Goal: Task Accomplishment & Management: Manage account settings

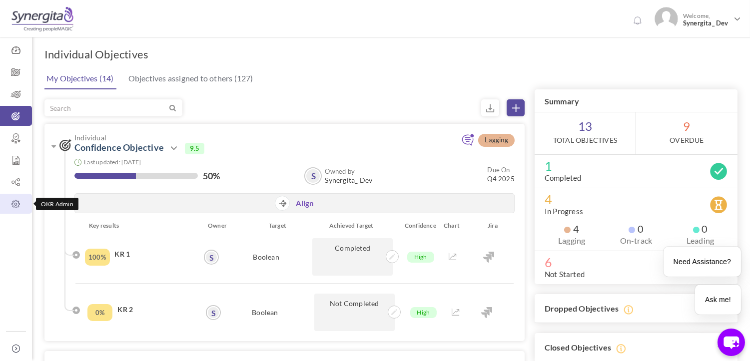
click at [15, 205] on icon at bounding box center [16, 204] width 32 height 10
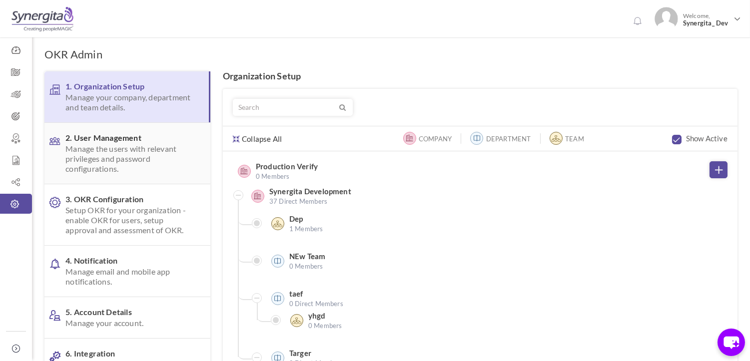
click at [117, 163] on span "Manage the users with relevant privileges and password configurations." at bounding box center [129, 159] width 129 height 30
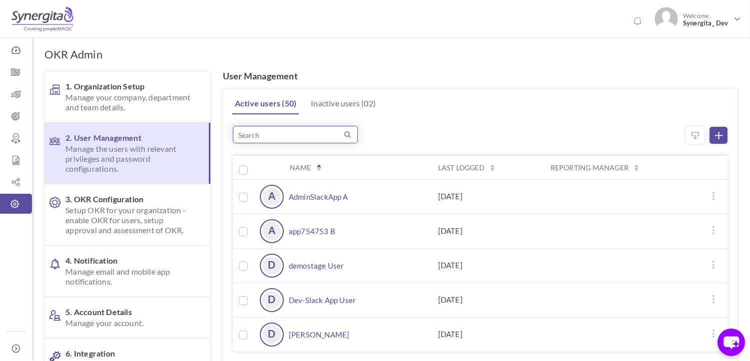
click at [331, 126] on input "search" at bounding box center [295, 134] width 125 height 17
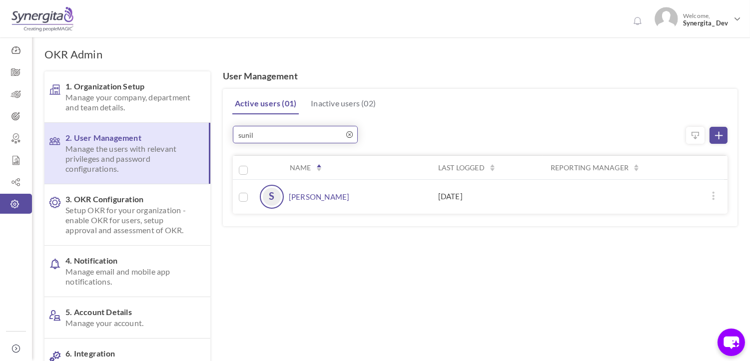
type input "sunil"
click at [301, 194] on link "Sunil Kumar" at bounding box center [319, 197] width 61 height 24
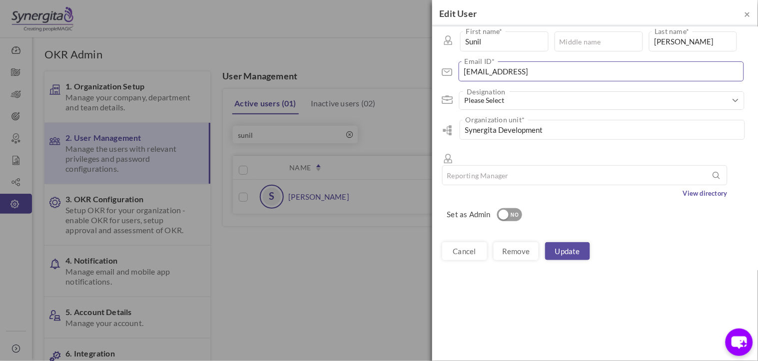
click at [601, 71] on input "sunil.narayanababu@synergita.com1" at bounding box center [601, 71] width 285 height 20
type input "sunil.narayanababu@synergita.com"
click at [583, 242] on link "Update" at bounding box center [567, 251] width 45 height 18
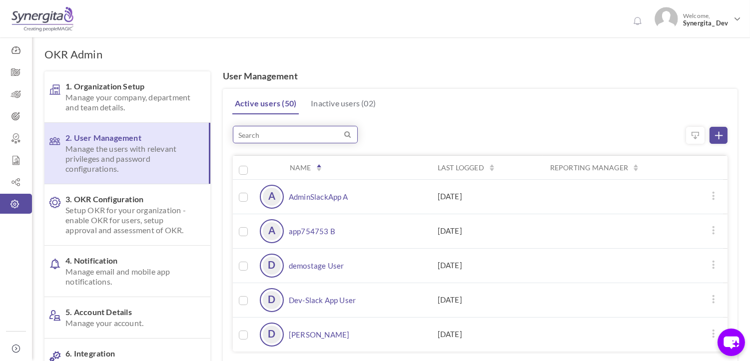
click at [270, 137] on input "search" at bounding box center [295, 134] width 125 height 17
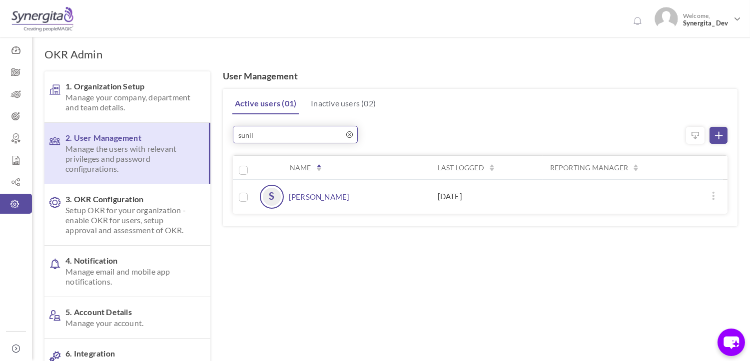
type input "sunil"
click at [292, 195] on link "Sunil Kumar" at bounding box center [319, 197] width 61 height 24
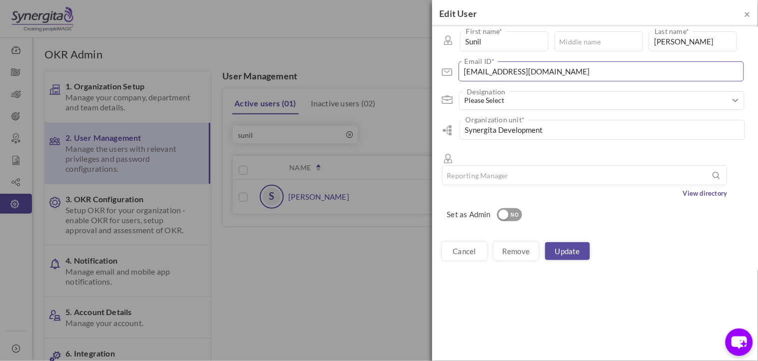
click at [590, 77] on input "sunil.narayanababu@synergita.com" at bounding box center [601, 71] width 285 height 20
type input "sunil.narayanababu@synergita.com1"
click at [568, 242] on link "Update" at bounding box center [567, 251] width 45 height 18
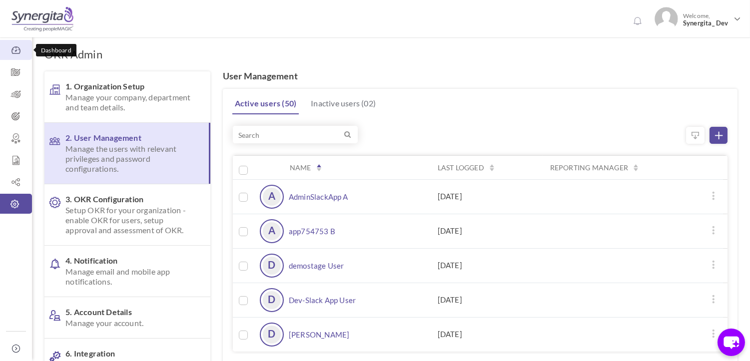
click at [11, 48] on icon at bounding box center [16, 50] width 32 height 10
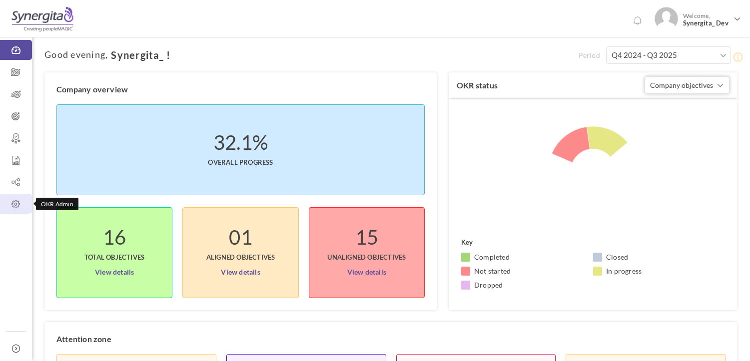
click at [13, 207] on icon at bounding box center [16, 204] width 32 height 10
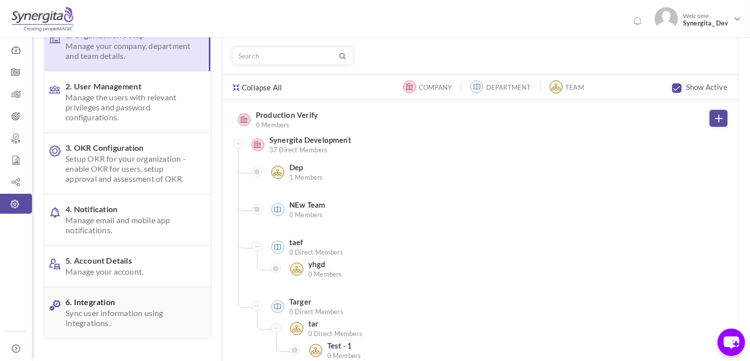
scroll to position [165, 0]
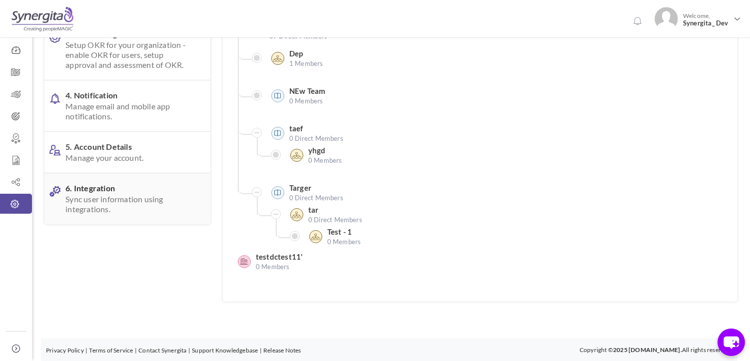
click at [81, 199] on span "Sync user information using integrations." at bounding box center [129, 204] width 129 height 20
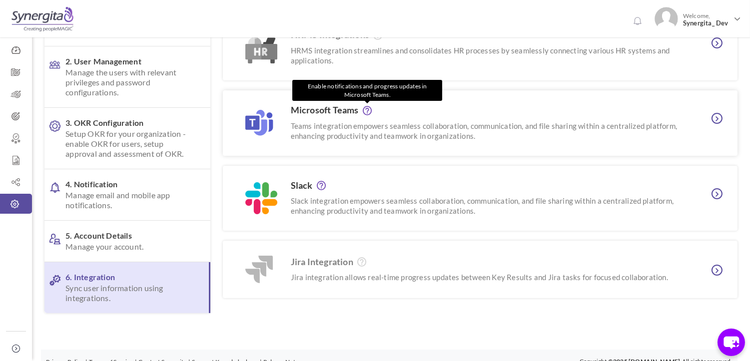
scroll to position [88, 0]
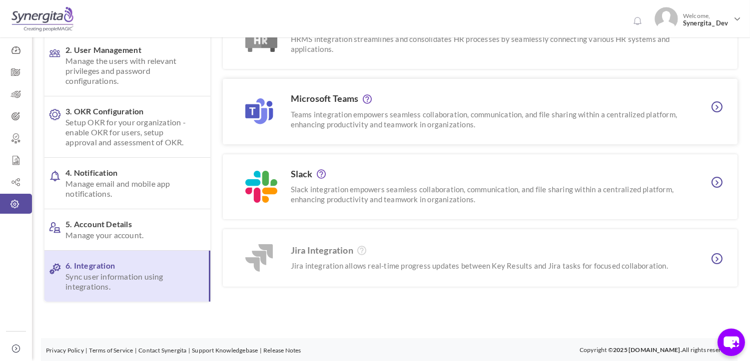
click at [318, 101] on h3 "Microsoft Teams" at bounding box center [485, 99] width 389 height 10
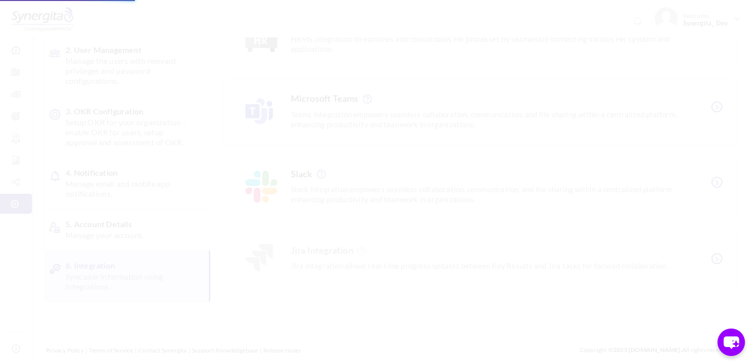
scroll to position [0, 0]
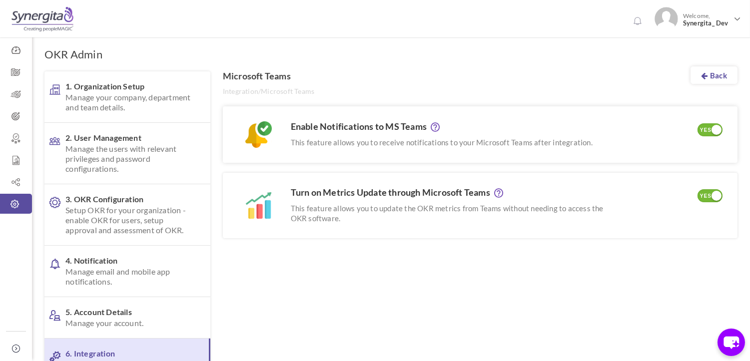
click at [700, 127] on div "YES" at bounding box center [706, 130] width 16 height 9
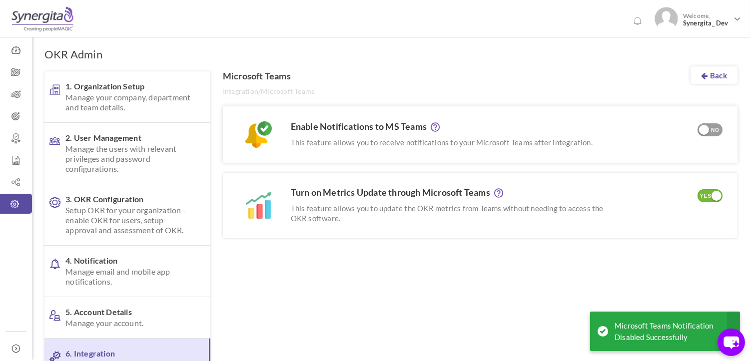
click at [712, 126] on div "NO" at bounding box center [715, 130] width 16 height 9
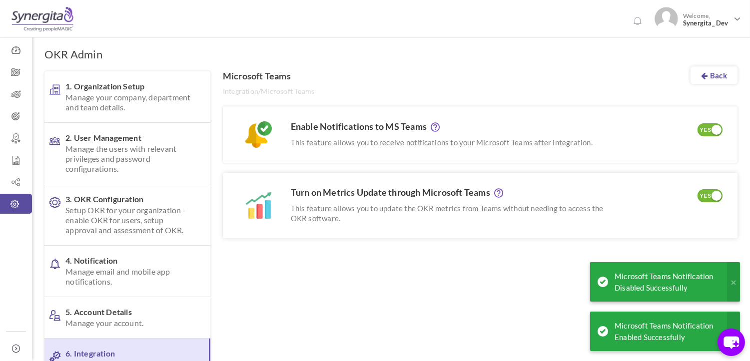
click at [319, 193] on h3 "Turn on Metrics Update through Microsoft Teams" at bounding box center [448, 193] width 315 height 10
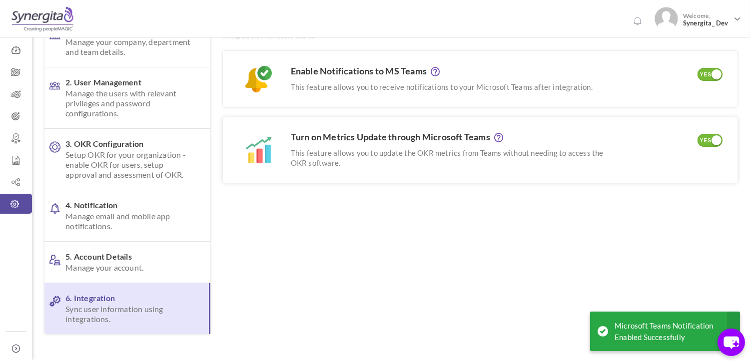
click at [707, 141] on div "YES" at bounding box center [706, 140] width 16 height 9
click at [716, 137] on div "NO" at bounding box center [715, 140] width 16 height 9
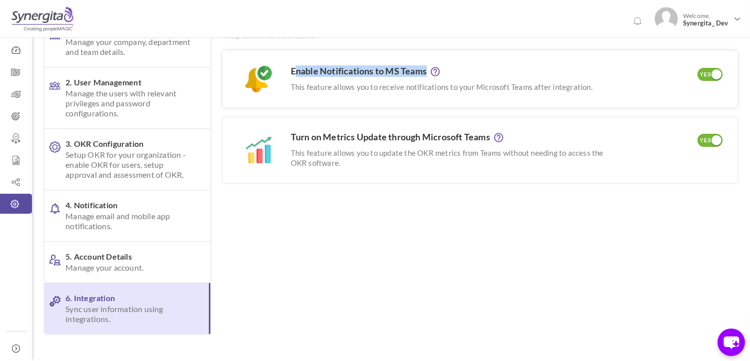
drag, startPoint x: 295, startPoint y: 69, endPoint x: 413, endPoint y: 75, distance: 118.6
click at [427, 63] on div "Enable Notifications to MS Teams This feature allows you to receive notificatio…" at bounding box center [480, 79] width 515 height 56
click at [708, 140] on div "YES" at bounding box center [706, 140] width 16 height 9
click at [715, 142] on div "NO" at bounding box center [715, 140] width 16 height 9
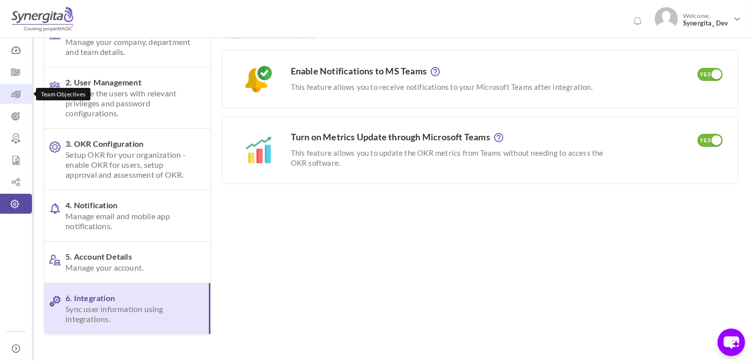
click at [12, 93] on icon at bounding box center [16, 94] width 32 height 10
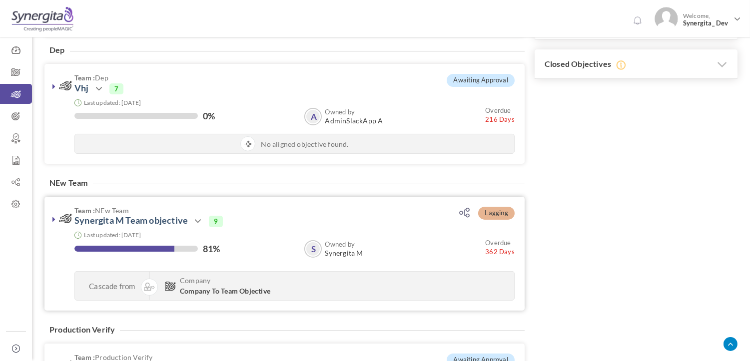
scroll to position [333, 0]
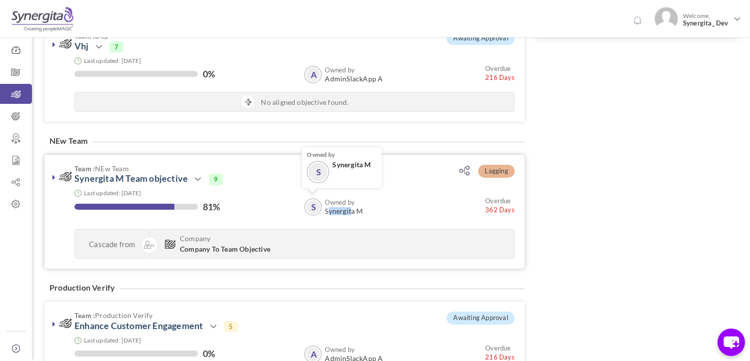
drag, startPoint x: 327, startPoint y: 212, endPoint x: 352, endPoint y: 214, distance: 25.6
click at [352, 214] on span "Synergita M" at bounding box center [344, 211] width 38 height 8
click at [14, 200] on icon at bounding box center [16, 204] width 32 height 10
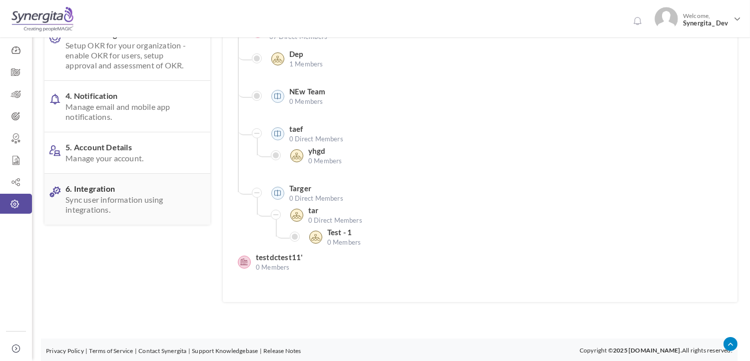
scroll to position [165, 0]
click at [140, 195] on span "Sync user information using integrations." at bounding box center [129, 204] width 129 height 20
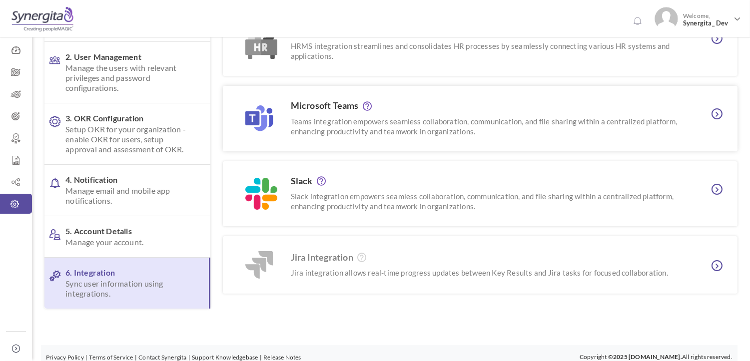
scroll to position [88, 0]
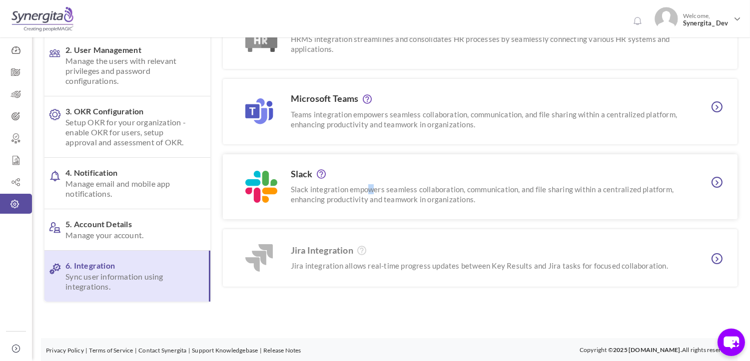
click at [371, 181] on div "Slack Slack integration empowers seamless collaboration, communication, and fil…" at bounding box center [479, 186] width 402 height 35
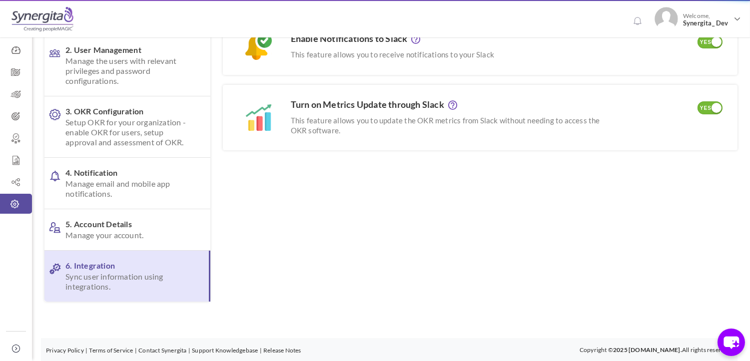
scroll to position [0, 0]
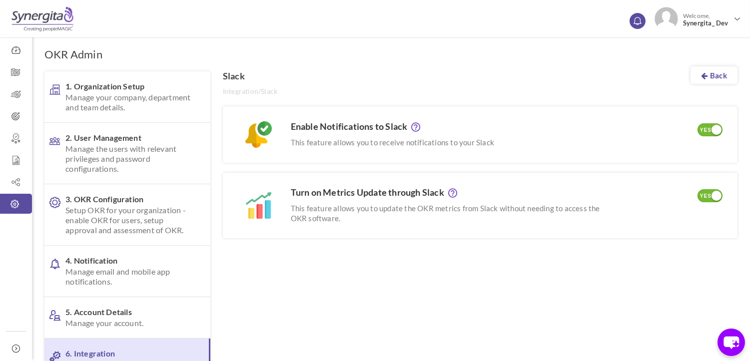
click at [636, 16] on icon at bounding box center [637, 20] width 7 height 8
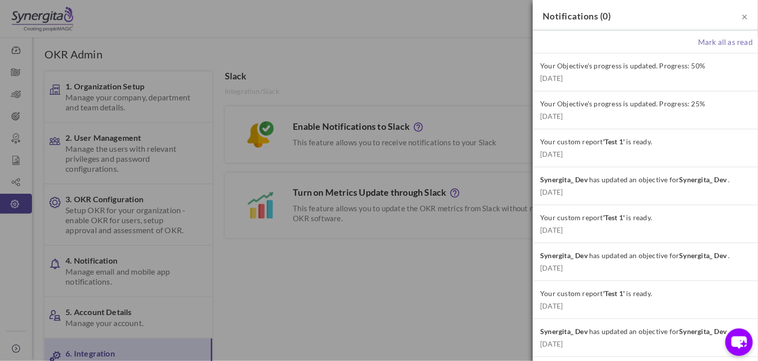
click at [456, 78] on div "× Notifications ( 0 ) Mark all as read Your Objective's progress is updated. Pr…" at bounding box center [379, 180] width 758 height 361
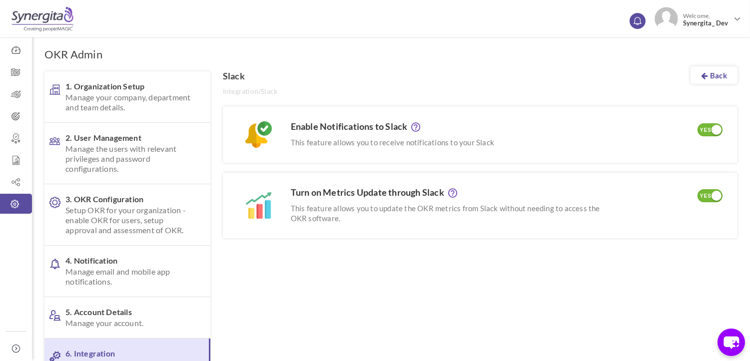
click at [640, 23] on icon at bounding box center [637, 20] width 7 height 8
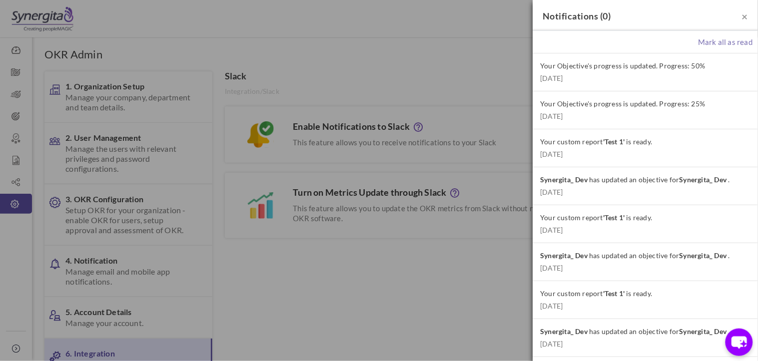
click at [455, 70] on div "× Notifications ( 0 ) Mark all as read Your Objective's progress is updated. Pr…" at bounding box center [379, 180] width 758 height 361
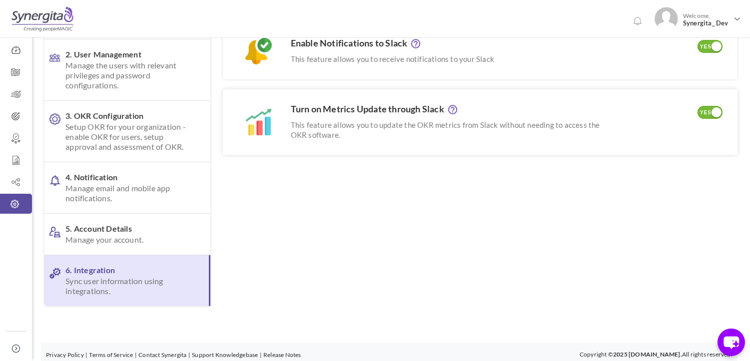
scroll to position [88, 0]
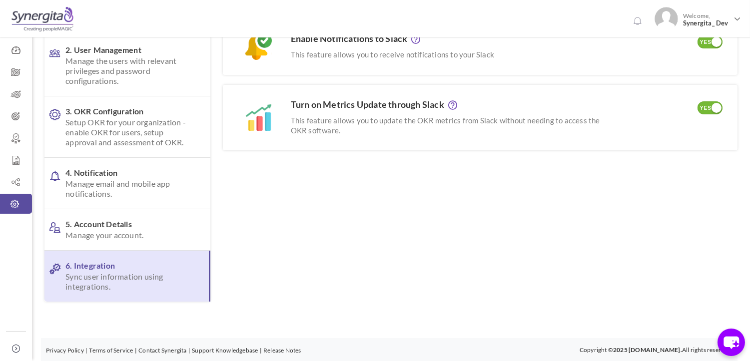
click at [150, 299] on link "6. Integration Sync user information using integrations." at bounding box center [127, 276] width 166 height 51
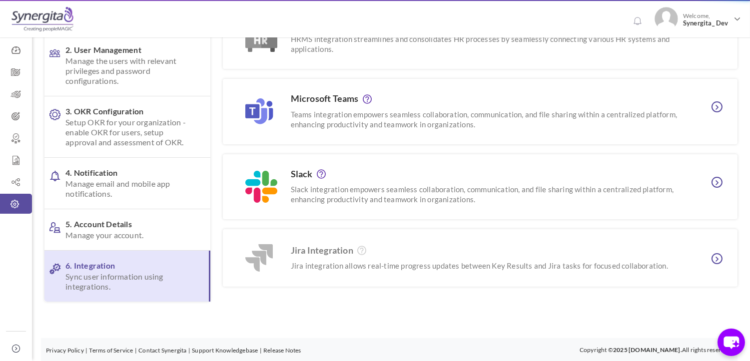
scroll to position [0, 0]
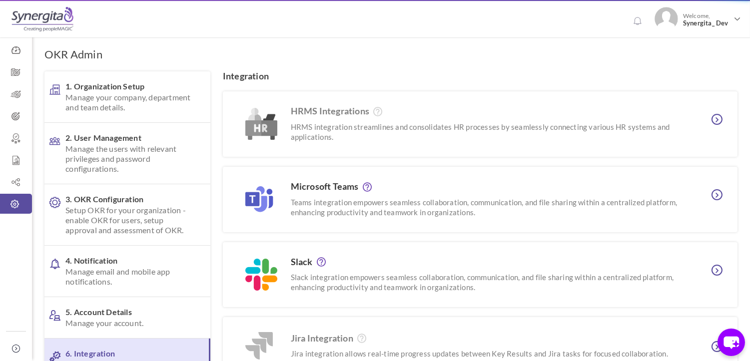
click at [122, 268] on body "Trial Extended! Subscribe to continue using all the features. 0 Welcome, Synerg…" at bounding box center [375, 180] width 750 height 361
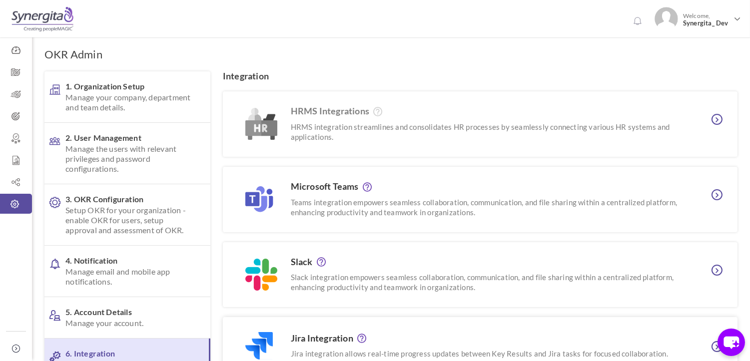
scroll to position [88, 0]
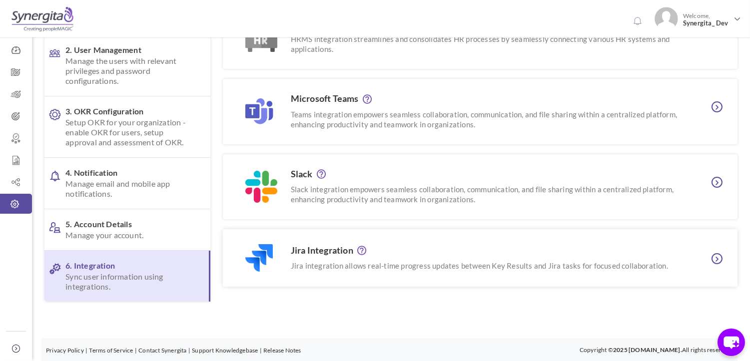
click at [393, 257] on div "Jira Integration Jira integration allows real-time progress updates between Key…" at bounding box center [479, 258] width 402 height 25
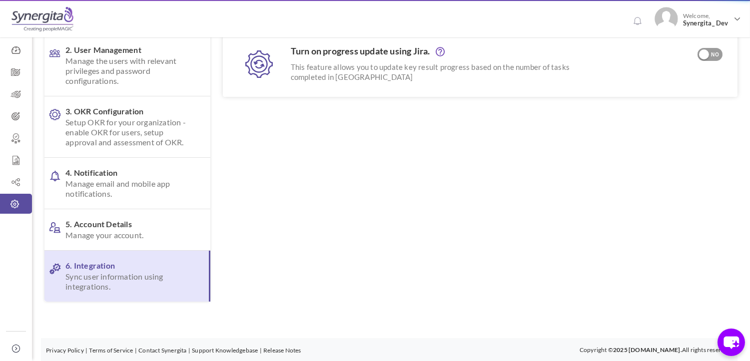
scroll to position [0, 0]
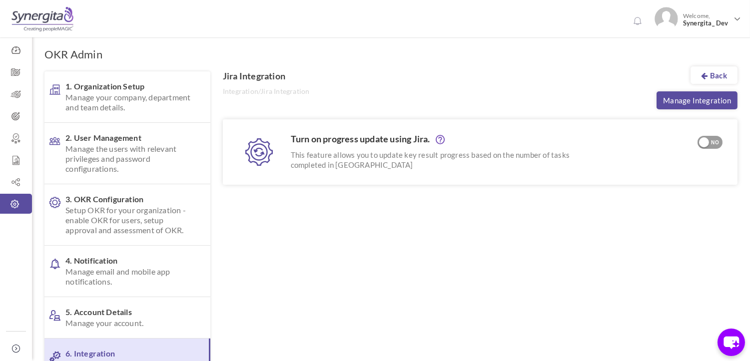
click at [708, 143] on div at bounding box center [704, 142] width 10 height 10
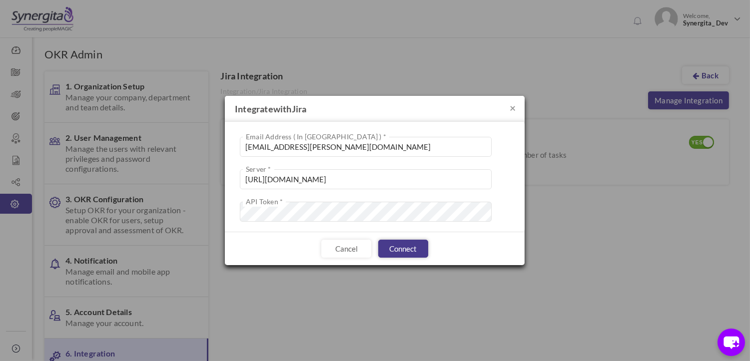
click at [400, 246] on button "Connect" at bounding box center [403, 249] width 50 height 18
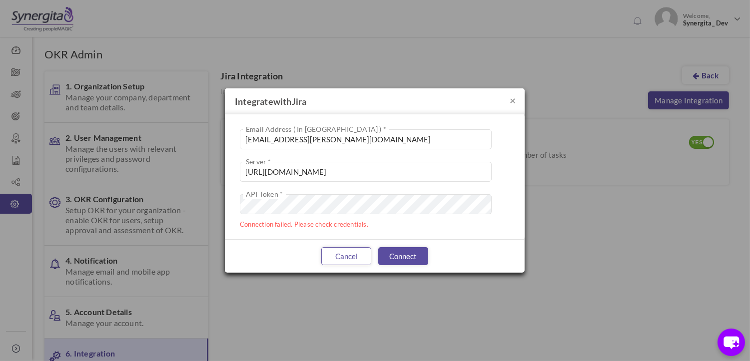
click at [341, 254] on button "Cancel" at bounding box center [346, 256] width 50 height 18
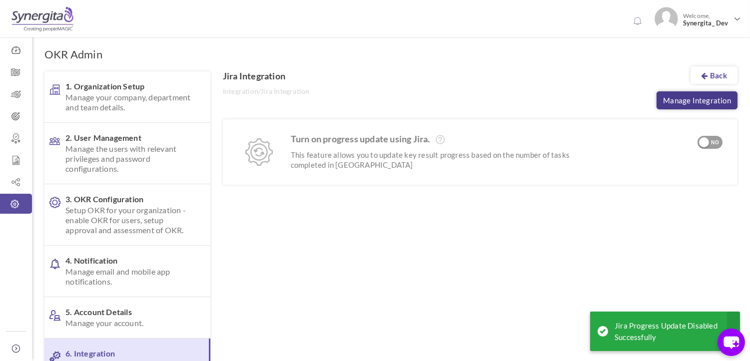
click at [686, 101] on link "Manage Integration" at bounding box center [697, 100] width 81 height 18
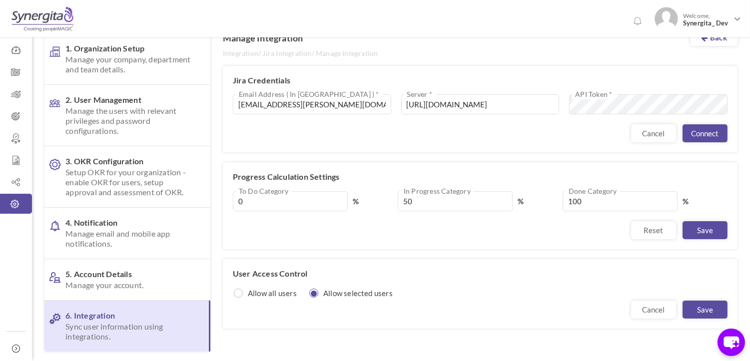
scroll to position [55, 0]
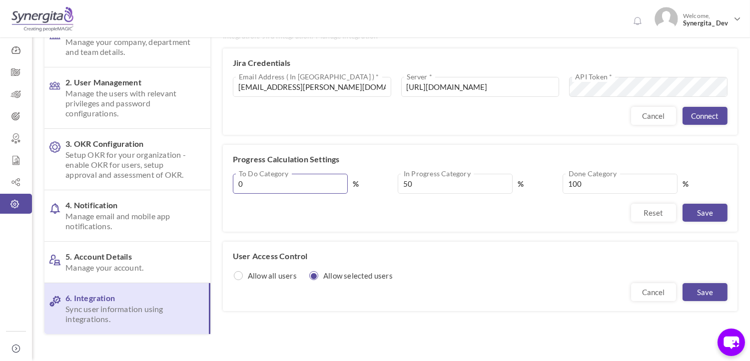
drag, startPoint x: 242, startPoint y: 186, endPoint x: 234, endPoint y: 185, distance: 8.0
click at [234, 186] on input "0" at bounding box center [290, 184] width 115 height 20
drag, startPoint x: 400, startPoint y: 184, endPoint x: 415, endPoint y: 180, distance: 14.9
click at [415, 180] on input "50" at bounding box center [455, 184] width 115 height 20
drag, startPoint x: 245, startPoint y: 185, endPoint x: 237, endPoint y: 185, distance: 8.0
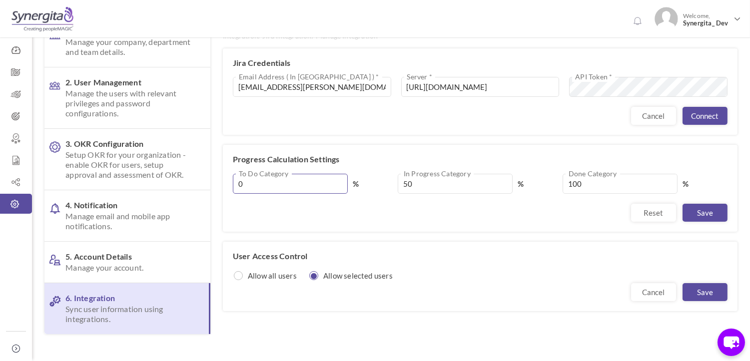
click at [237, 185] on input "0" at bounding box center [290, 184] width 115 height 20
click at [16, 94] on icon at bounding box center [16, 94] width 32 height 10
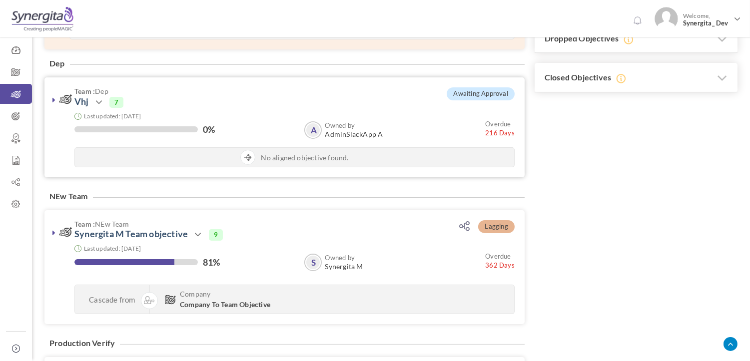
scroll to position [277, 0]
click at [13, 207] on icon at bounding box center [16, 204] width 32 height 10
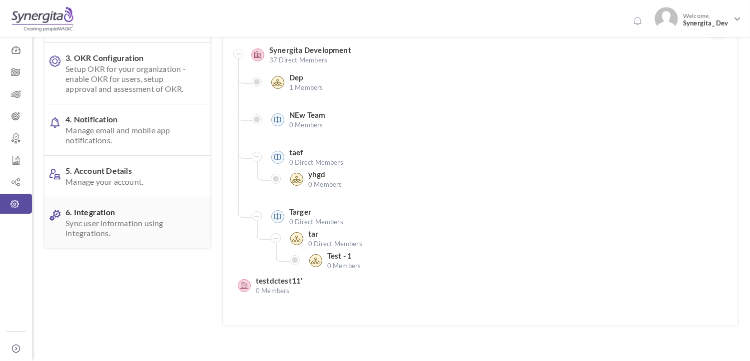
scroll to position [165, 0]
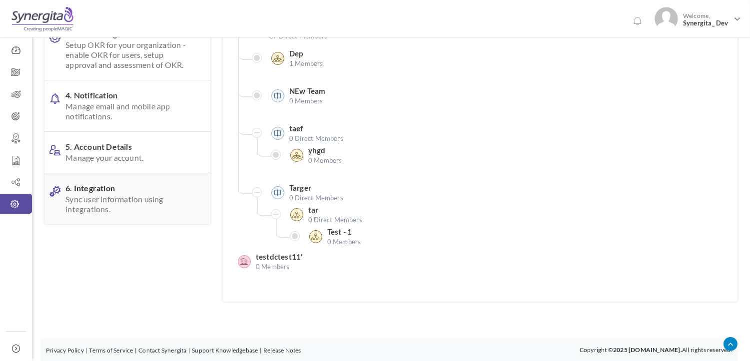
click at [115, 197] on span "Sync user information using integrations." at bounding box center [129, 204] width 129 height 20
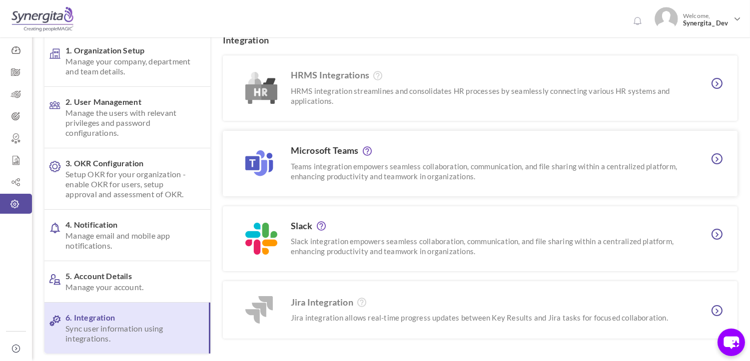
scroll to position [55, 0]
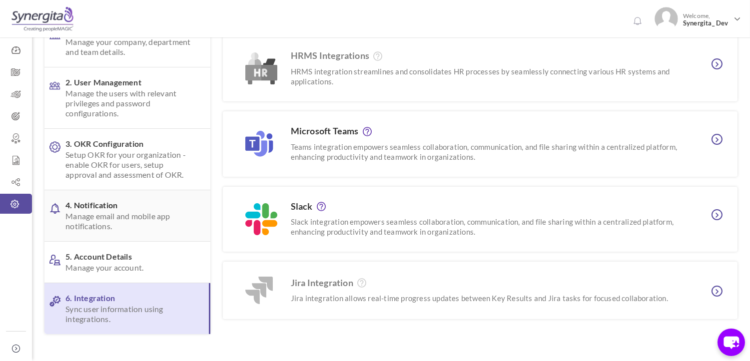
click at [112, 208] on span "4. Notification Manage email and mobile app notifications." at bounding box center [129, 215] width 129 height 31
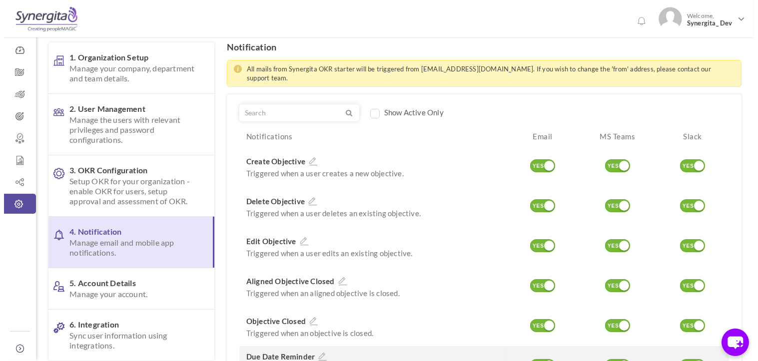
scroll to position [0, 0]
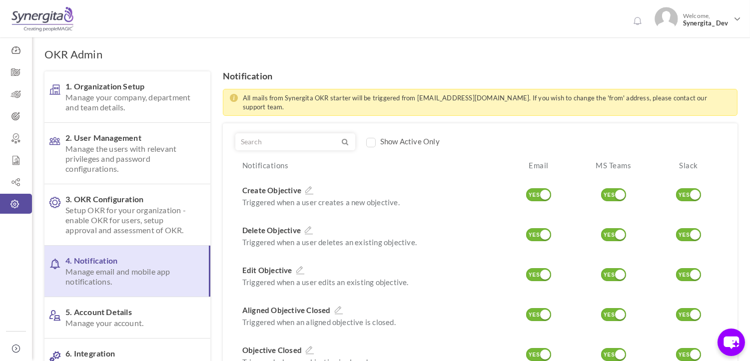
click at [269, 186] on span "Create Objective" at bounding box center [271, 191] width 59 height 10
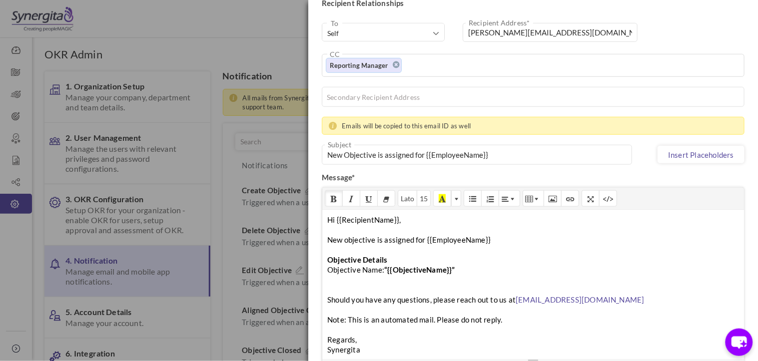
scroll to position [166, 0]
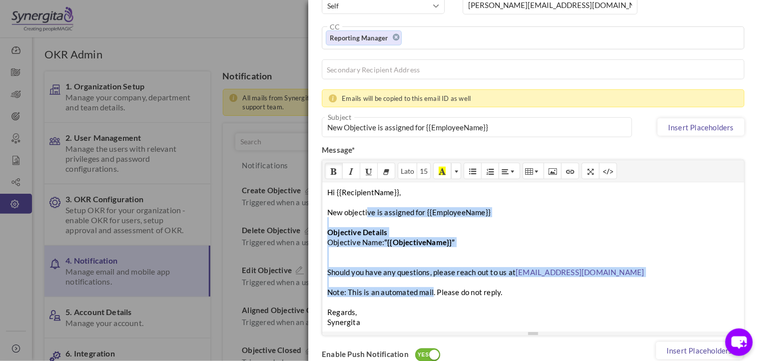
drag, startPoint x: 366, startPoint y: 215, endPoint x: 431, endPoint y: 292, distance: 100.7
click at [431, 292] on div "Hi {{RecipientName}}, New objective is assigned for {{EmployeeName}} Objective …" at bounding box center [533, 257] width 422 height 150
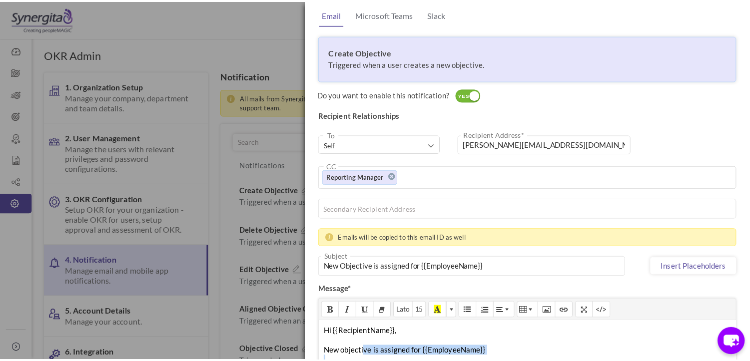
scroll to position [0, 0]
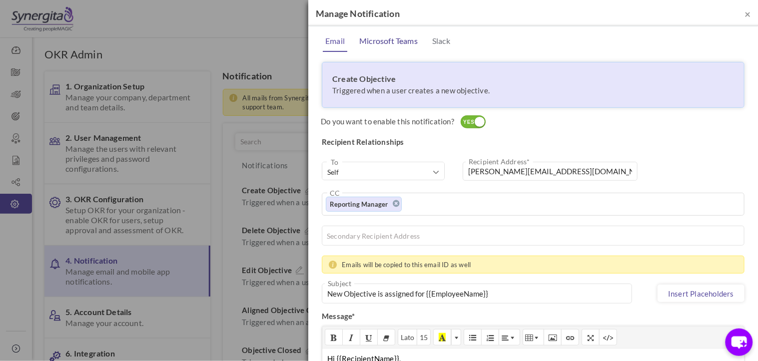
click at [382, 42] on link "Microsoft Teams" at bounding box center [388, 41] width 63 height 20
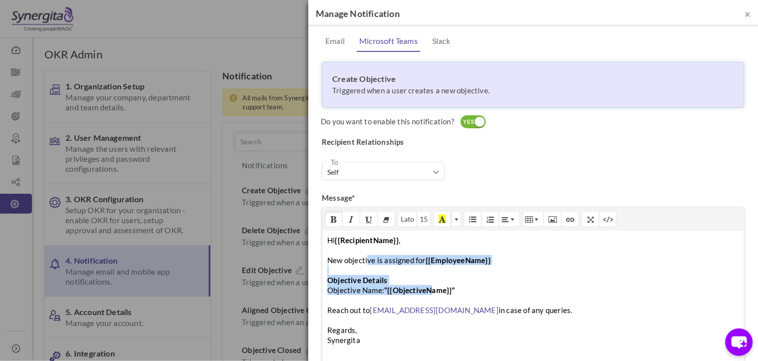
drag, startPoint x: 366, startPoint y: 262, endPoint x: 430, endPoint y: 288, distance: 69.2
click at [430, 288] on div "Hi {{RecipientName}} , New objective is assigned for {{EmployeeName}} Objective…" at bounding box center [533, 305] width 422 height 150
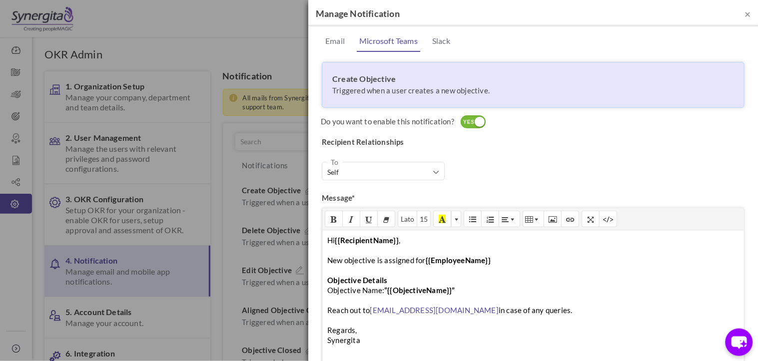
drag, startPoint x: 478, startPoint y: 294, endPoint x: 471, endPoint y: 286, distance: 10.6
click at [478, 293] on div "Hi {{RecipientName}} , New objective is assigned for {{EmployeeName}} Objective…" at bounding box center [533, 305] width 422 height 150
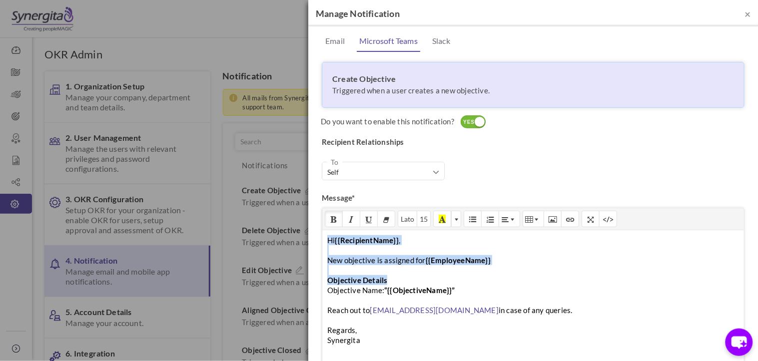
drag, startPoint x: 328, startPoint y: 241, endPoint x: 453, endPoint y: 285, distance: 132.5
click at [453, 285] on div "Hi {{RecipientName}} , New objective is assigned for {{EmployeeName}} Objective…" at bounding box center [533, 305] width 422 height 150
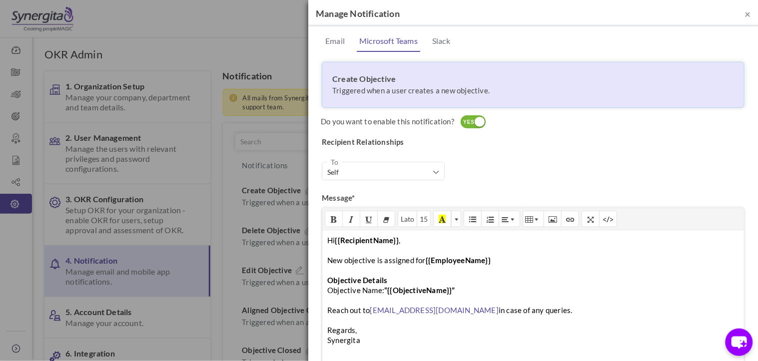
click at [467, 287] on div "Hi {{RecipientName}} , New objective is assigned for {{EmployeeName}} Objective…" at bounding box center [533, 305] width 422 height 150
click at [445, 42] on link "Slack" at bounding box center [441, 41] width 23 height 20
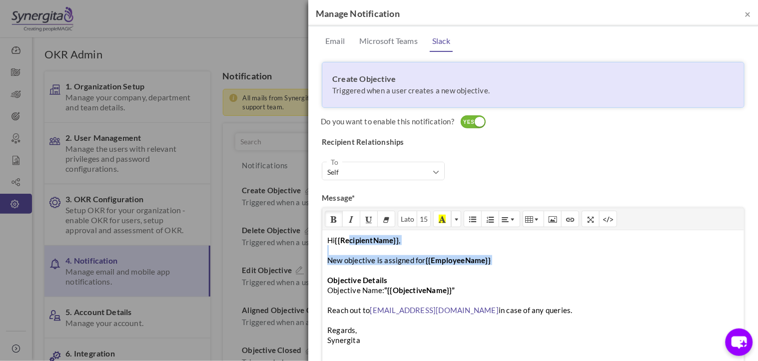
drag, startPoint x: 459, startPoint y: 273, endPoint x: 349, endPoint y: 241, distance: 114.7
click at [349, 241] on div "Hi {{RecipientName}} , New objective is assigned for {{EmployeeName}} Objective…" at bounding box center [533, 305] width 422 height 150
click at [745, 10] on span "×" at bounding box center [748, 13] width 6 height 12
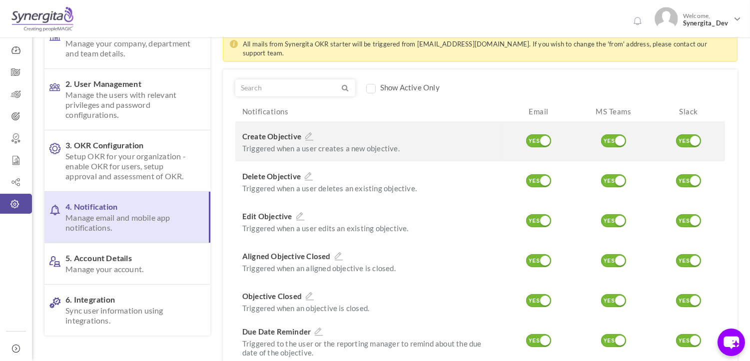
scroll to position [55, 0]
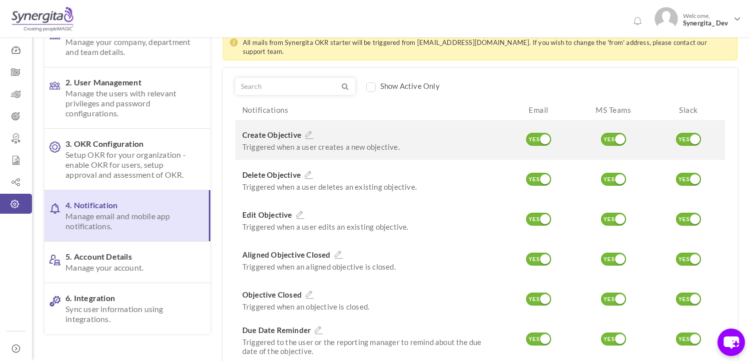
click at [611, 135] on div "YES" at bounding box center [609, 139] width 16 height 9
click at [620, 135] on div "NO" at bounding box center [619, 139] width 16 height 9
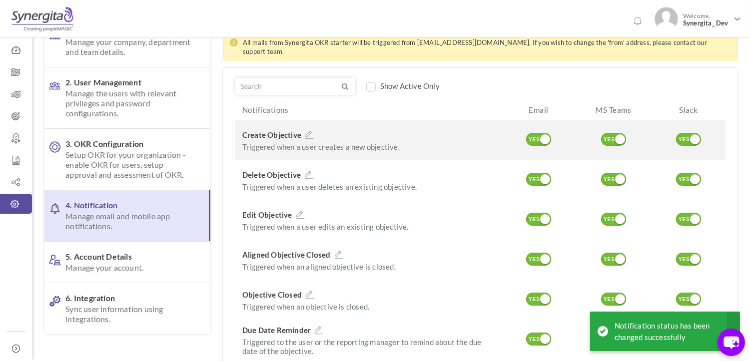
click at [682, 135] on div "YES" at bounding box center [684, 139] width 16 height 9
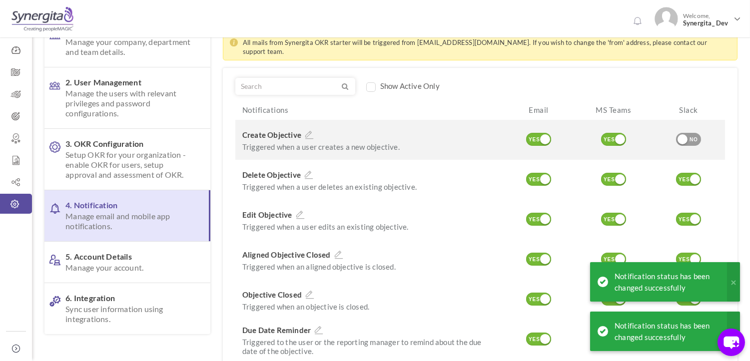
click at [695, 135] on div "NO" at bounding box center [694, 139] width 16 height 9
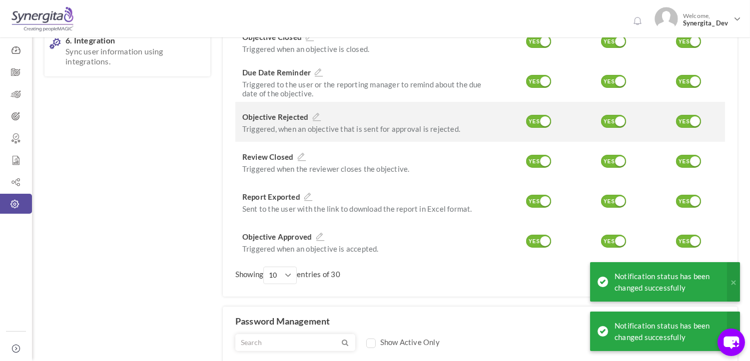
scroll to position [333, 0]
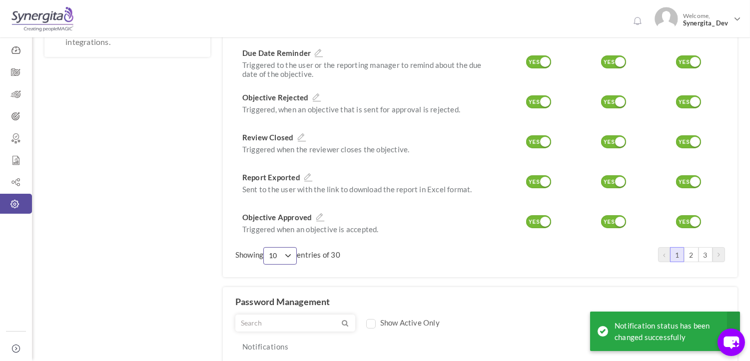
click at [273, 251] on span "10" at bounding box center [276, 256] width 15 height 10
click at [284, 323] on link "60" at bounding box center [280, 330] width 26 height 15
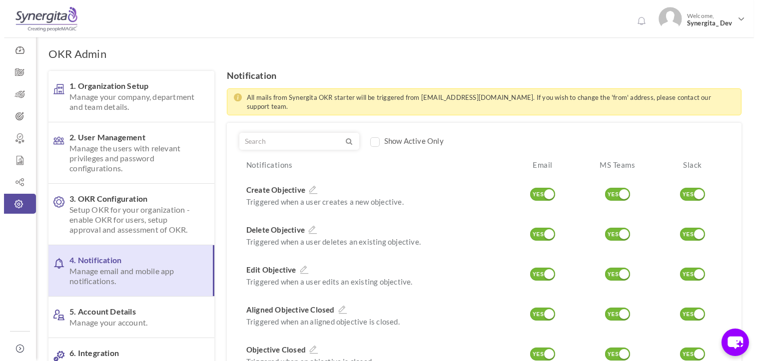
scroll to position [0, 0]
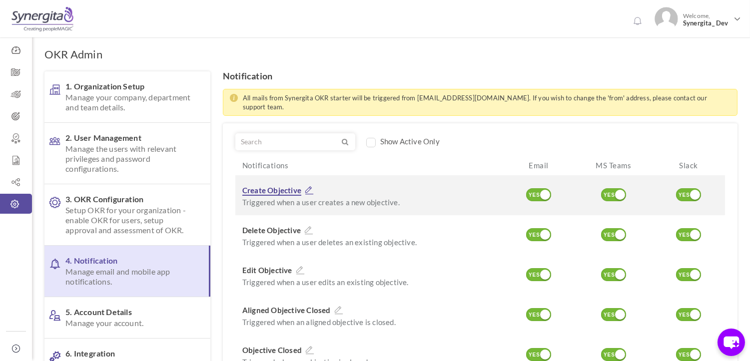
click at [273, 186] on span "Create Objective" at bounding box center [271, 191] width 59 height 10
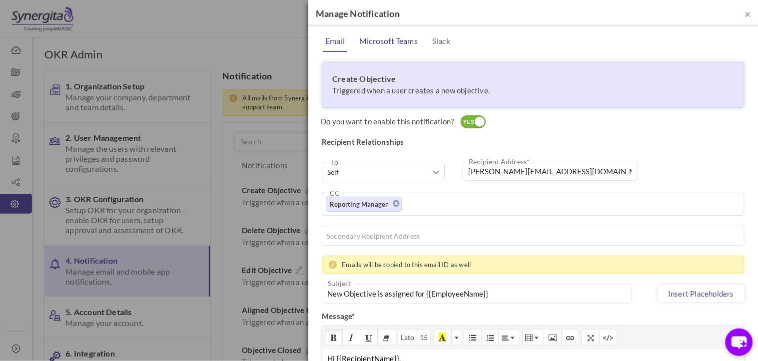
click at [364, 36] on link "Microsoft Teams" at bounding box center [388, 41] width 63 height 20
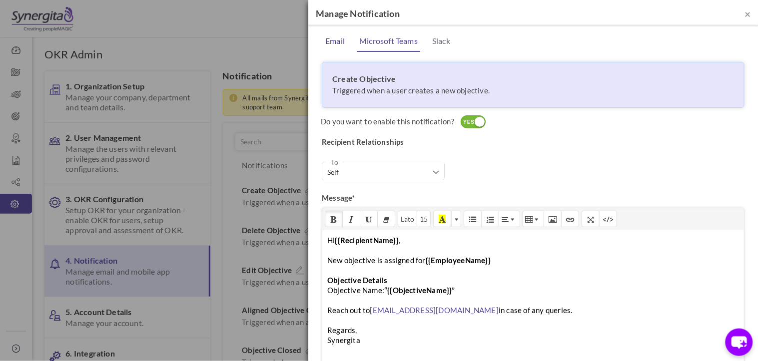
click at [330, 36] on link "Email" at bounding box center [335, 41] width 24 height 20
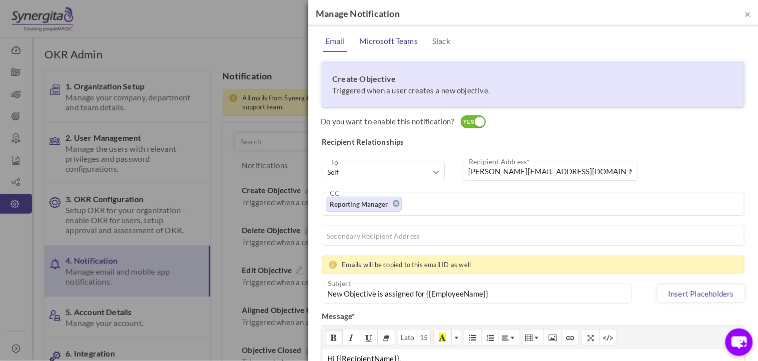
click at [374, 40] on link "Microsoft Teams" at bounding box center [388, 41] width 63 height 20
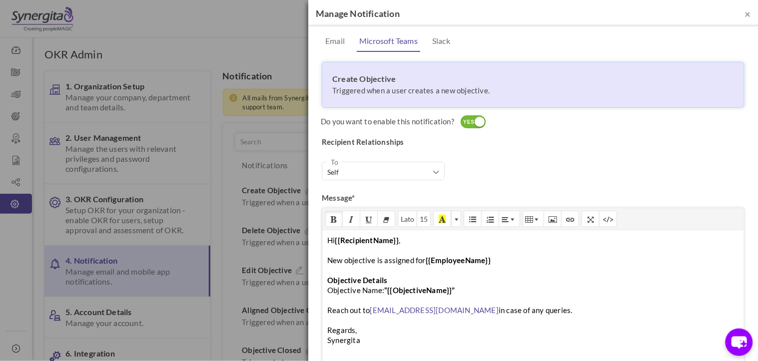
click at [368, 182] on div "To Reporting Manager Self Self Reporting Manager Self" at bounding box center [392, 173] width 141 height 23
click at [360, 165] on button "Self" at bounding box center [383, 170] width 122 height 17
click at [513, 162] on div "To Reporting Manager Self Self Reporting Manager Self Message* Hi {{RecipientNa…" at bounding box center [533, 284] width 423 height 265
click at [366, 177] on button "Self" at bounding box center [383, 170] width 122 height 17
drag, startPoint x: 556, startPoint y: 176, endPoint x: 508, endPoint y: 166, distance: 49.0
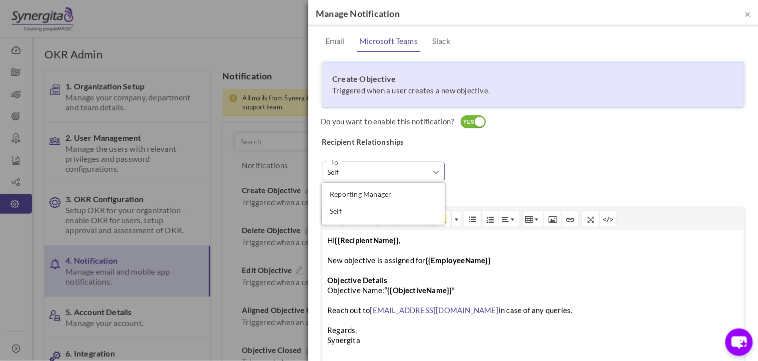
click at [556, 176] on div "To Reporting Manager Self Self Reporting Manager Self Message* Hi {{RecipientNa…" at bounding box center [533, 284] width 423 height 265
click at [339, 45] on link "Email" at bounding box center [335, 41] width 24 height 20
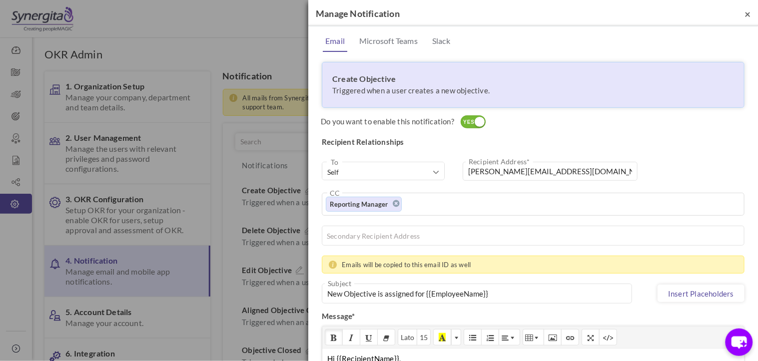
click at [745, 17] on span "×" at bounding box center [748, 13] width 6 height 12
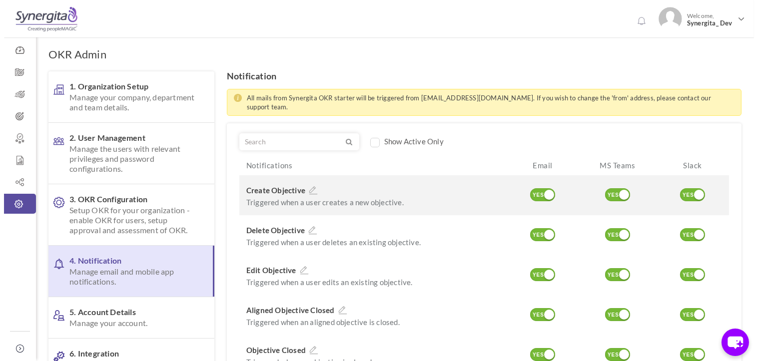
scroll to position [55, 0]
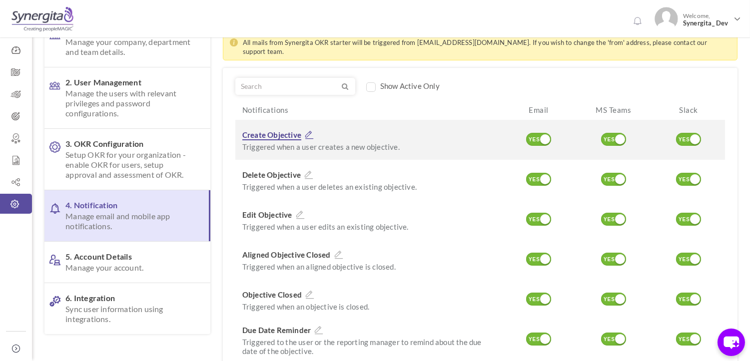
click at [307, 130] on icon at bounding box center [309, 134] width 13 height 9
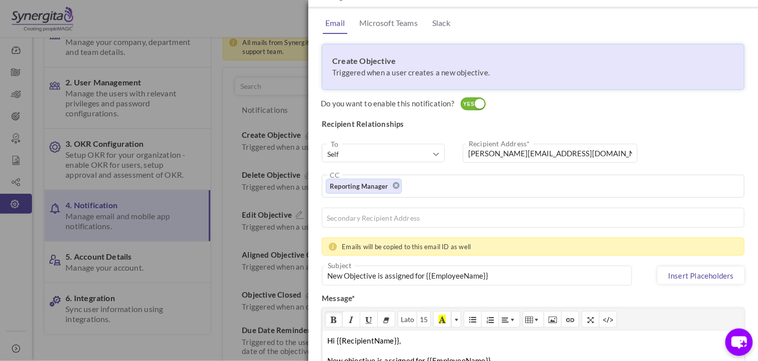
scroll to position [0, 0]
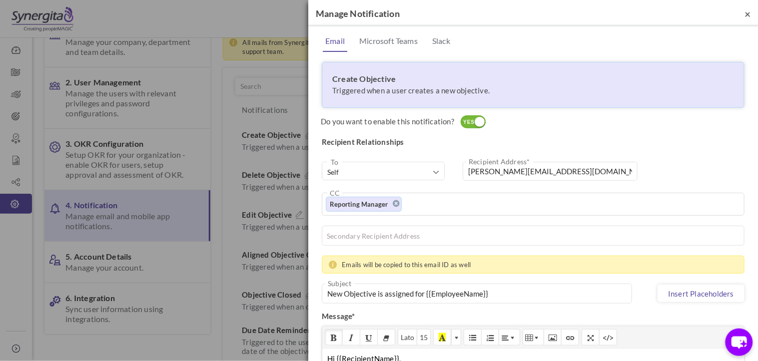
drag, startPoint x: 740, startPoint y: 15, endPoint x: 569, endPoint y: 76, distance: 182.0
click at [745, 15] on span "×" at bounding box center [748, 13] width 6 height 12
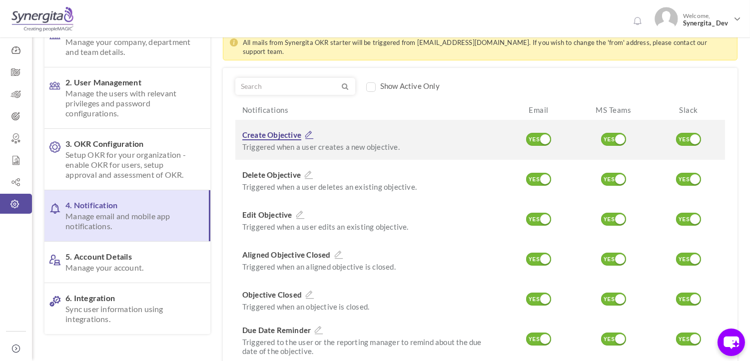
click at [271, 130] on span "Create Objective" at bounding box center [271, 135] width 59 height 10
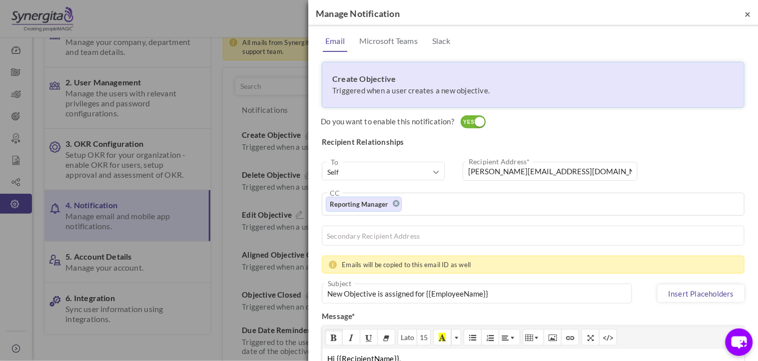
click at [745, 12] on span "×" at bounding box center [748, 13] width 6 height 12
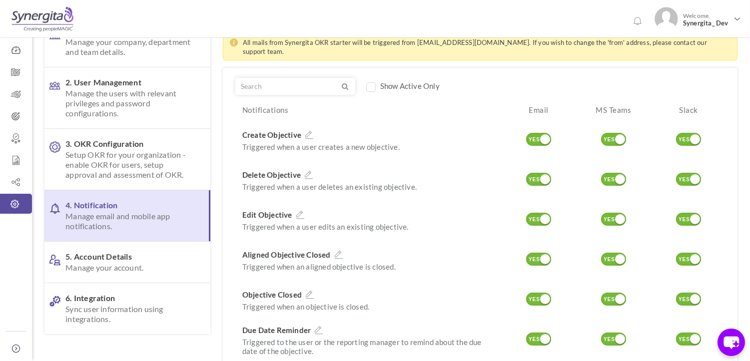
click at [312, 130] on icon at bounding box center [309, 134] width 13 height 9
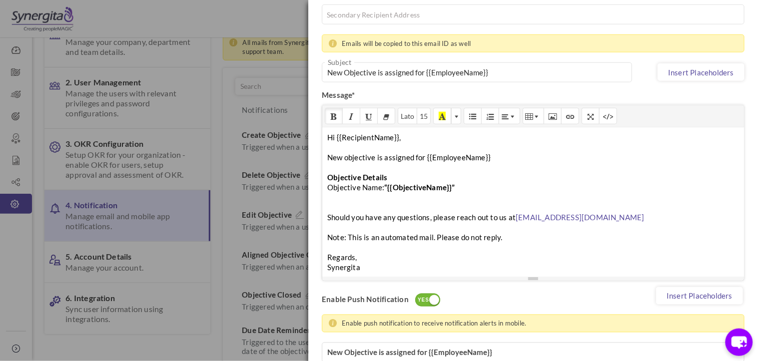
scroll to position [222, 0]
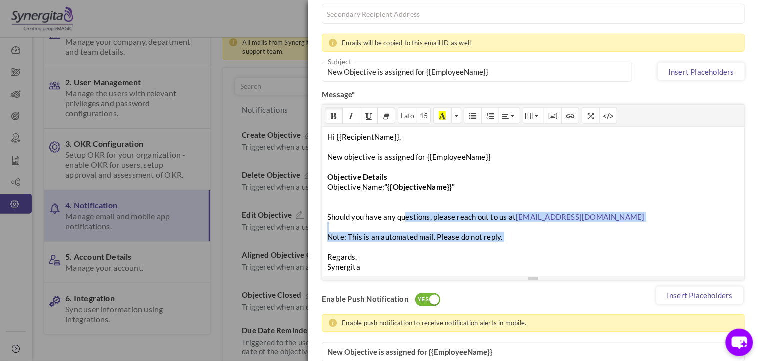
drag, startPoint x: 474, startPoint y: 248, endPoint x: 383, endPoint y: 203, distance: 101.7
click at [392, 210] on div "Hi {{RecipientName}}, New objective is assigned for {{EmployeeName}} Objective …" at bounding box center [533, 201] width 422 height 150
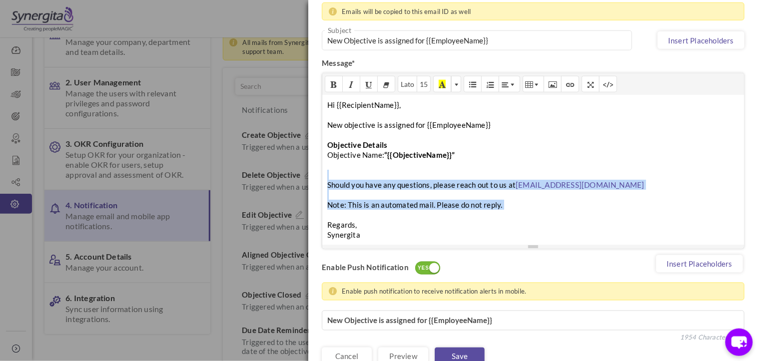
scroll to position [268, 0]
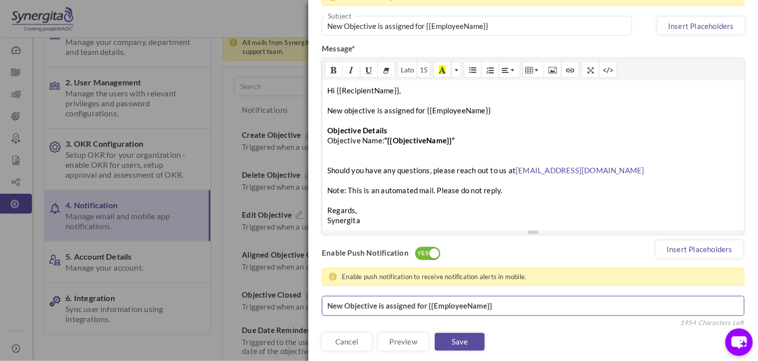
drag, startPoint x: 505, startPoint y: 296, endPoint x: 328, endPoint y: 303, distance: 177.1
click at [331, 305] on textarea "New Objective is assigned for {{EmployeeName}}" at bounding box center [533, 306] width 423 height 20
click at [327, 303] on textarea "New Objective is assigned for {{EmployeeName}}" at bounding box center [533, 306] width 423 height 20
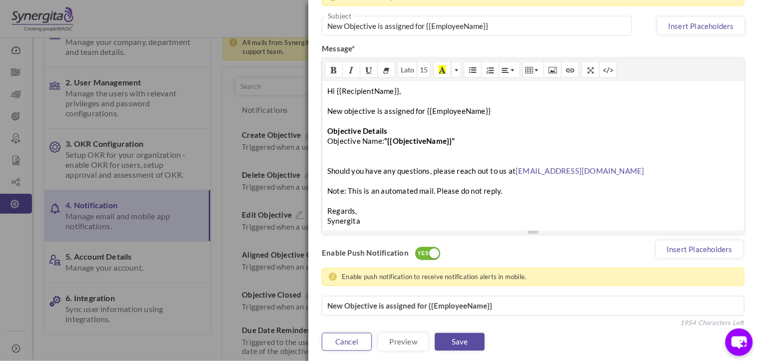
click at [352, 341] on link "Cancel" at bounding box center [347, 342] width 50 height 18
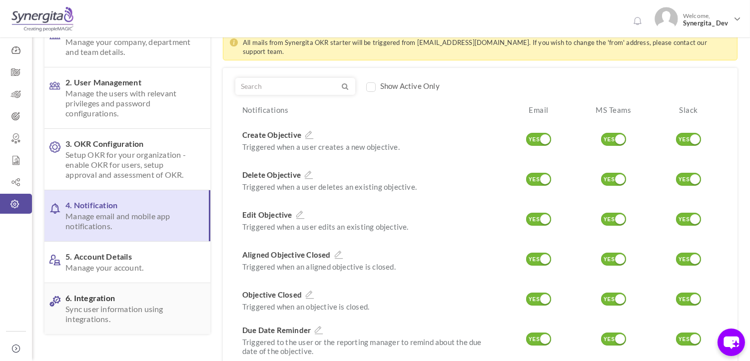
click at [92, 308] on span "Sync user information using integrations." at bounding box center [129, 314] width 129 height 20
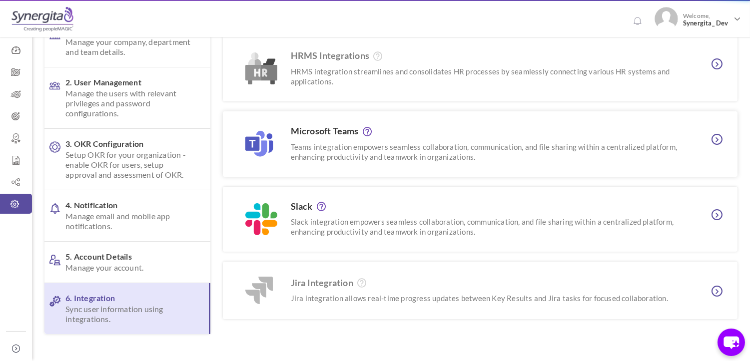
scroll to position [0, 0]
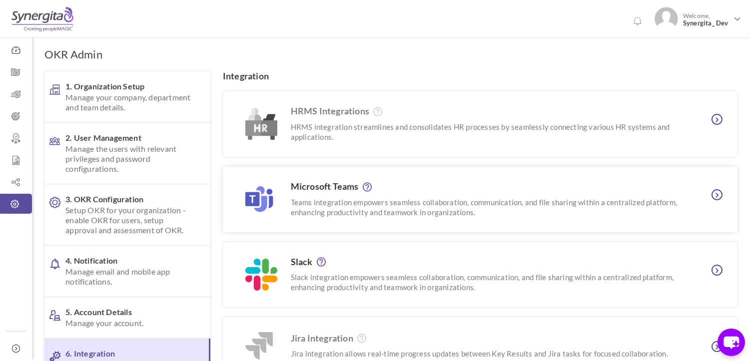
click at [346, 195] on div "Microsoft Teams Teams integration empowers seamless collaboration, communicatio…" at bounding box center [479, 199] width 402 height 35
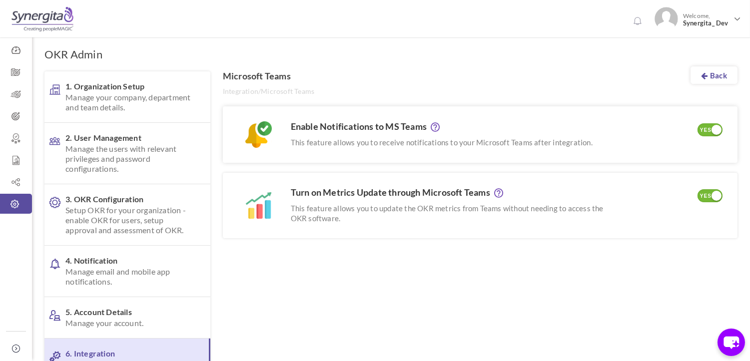
click at [712, 127] on div at bounding box center [717, 130] width 10 height 10
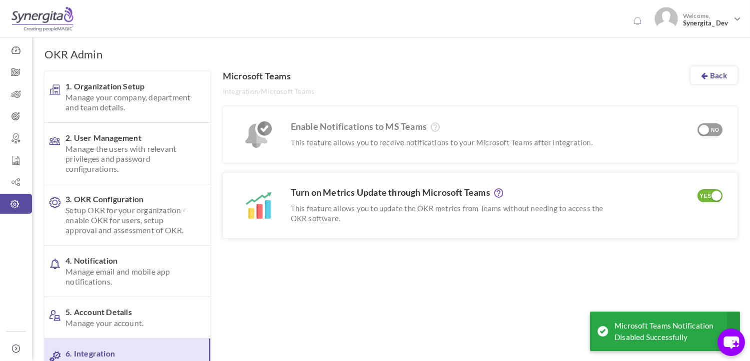
click at [714, 192] on div at bounding box center [717, 196] width 10 height 10
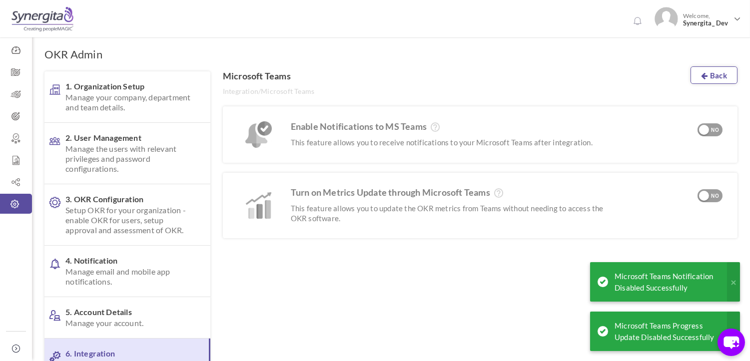
click at [720, 75] on link "Back" at bounding box center [714, 74] width 47 height 17
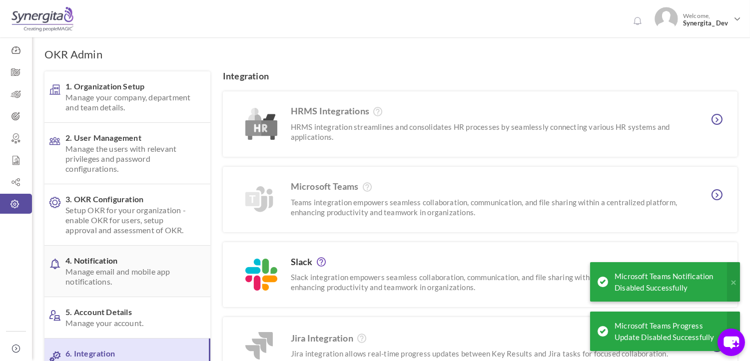
click at [114, 270] on span "Manage email and mobile app notifications." at bounding box center [129, 277] width 129 height 20
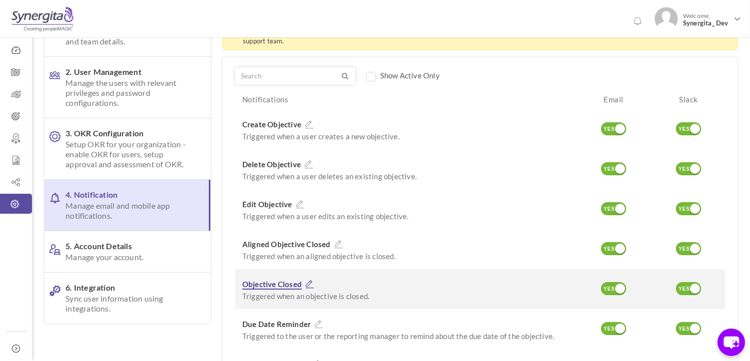
scroll to position [55, 0]
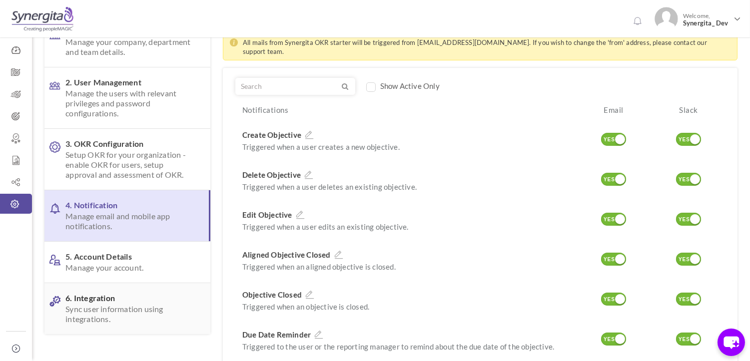
click at [142, 312] on span "Sync user information using integrations." at bounding box center [129, 314] width 129 height 20
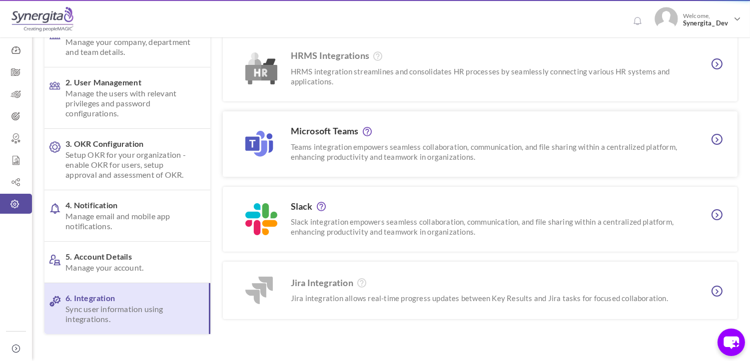
scroll to position [0, 0]
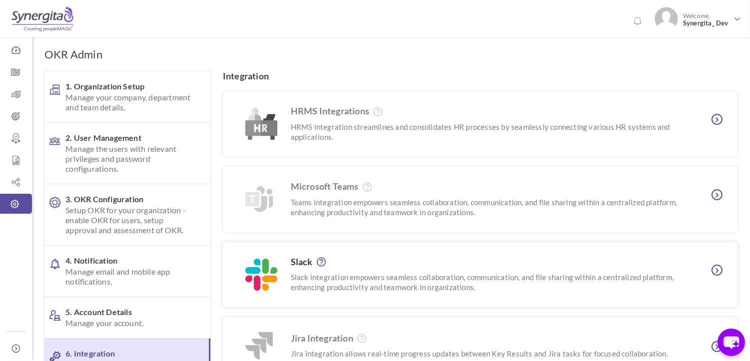
click at [356, 281] on p "Slack integration empowers seamless collaboration, communication, and file shar…" at bounding box center [485, 282] width 389 height 20
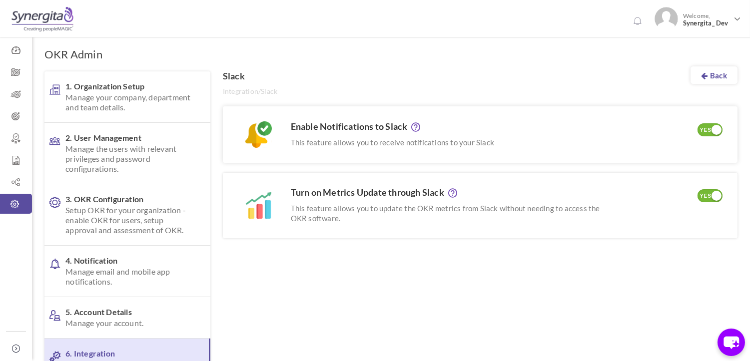
click at [702, 129] on div "YES" at bounding box center [706, 130] width 16 height 9
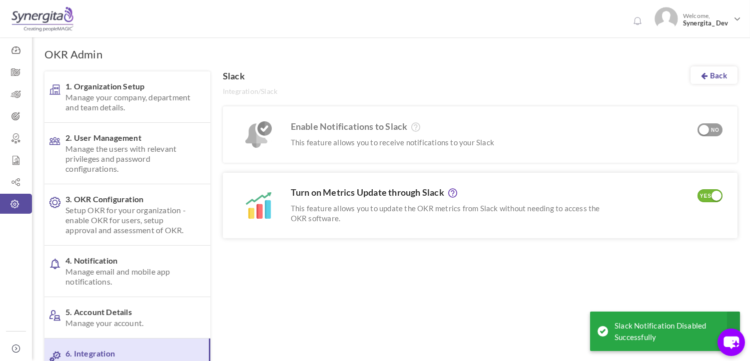
click at [704, 196] on div "YES" at bounding box center [706, 196] width 16 height 9
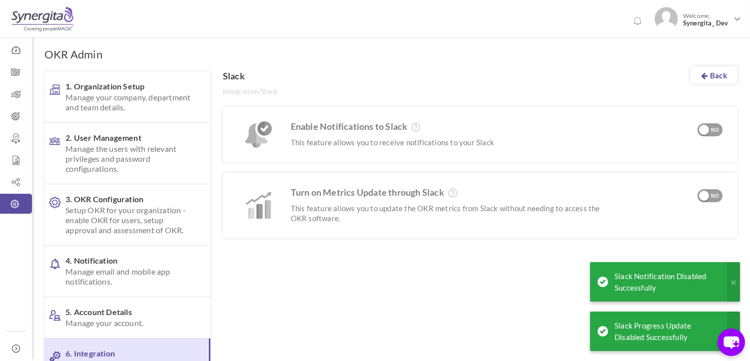
click at [118, 278] on span "Manage email and mobile app notifications." at bounding box center [129, 277] width 129 height 20
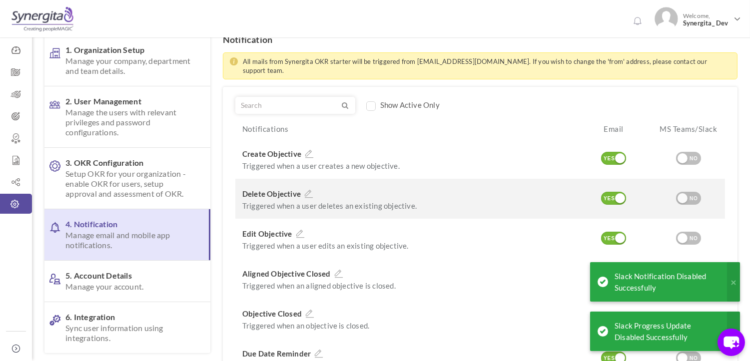
scroll to position [55, 0]
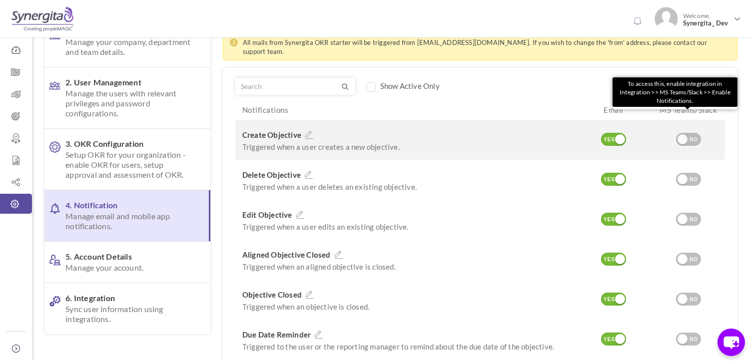
click at [683, 134] on div at bounding box center [683, 139] width 10 height 10
click at [692, 135] on div "NO" at bounding box center [694, 139] width 16 height 9
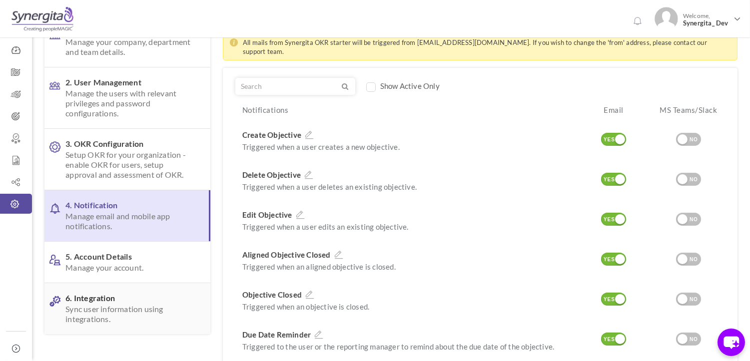
click at [100, 298] on span "6. Integration Sync user information using integrations." at bounding box center [129, 308] width 129 height 31
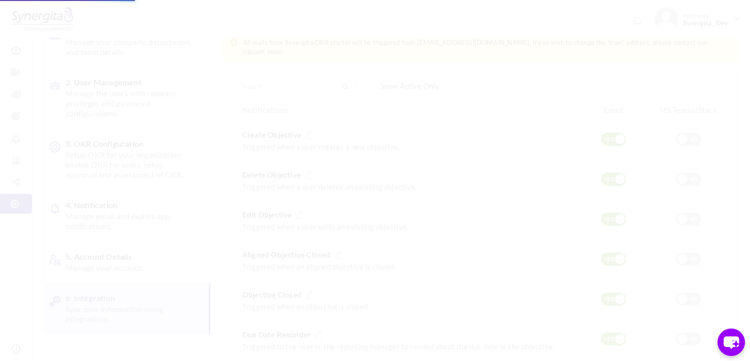
scroll to position [0, 0]
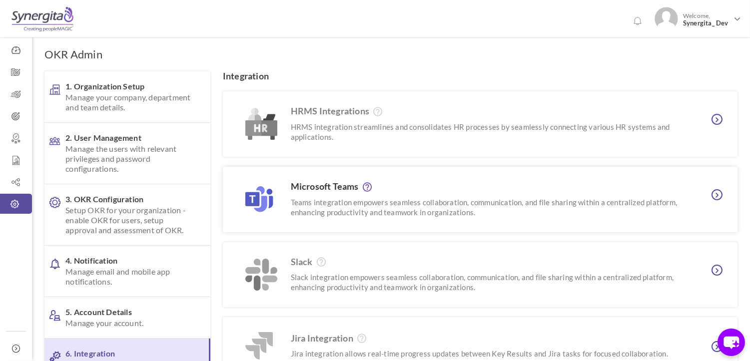
click at [357, 208] on p "Teams integration empowers seamless collaboration, communication, and file shar…" at bounding box center [485, 207] width 389 height 20
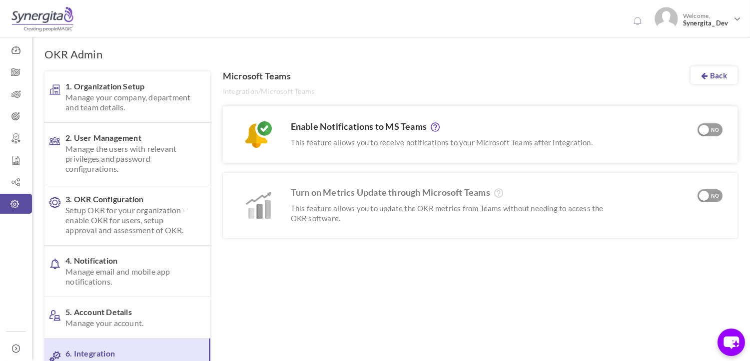
click at [710, 117] on div "Enable Notifications to MS Teams This feature allows you to receive notificatio…" at bounding box center [480, 134] width 515 height 56
click at [712, 130] on div "NO" at bounding box center [715, 130] width 16 height 9
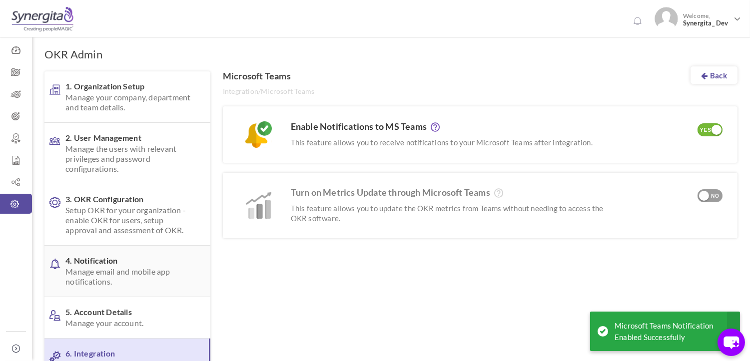
click at [103, 268] on span "Manage email and mobile app notifications." at bounding box center [129, 277] width 129 height 20
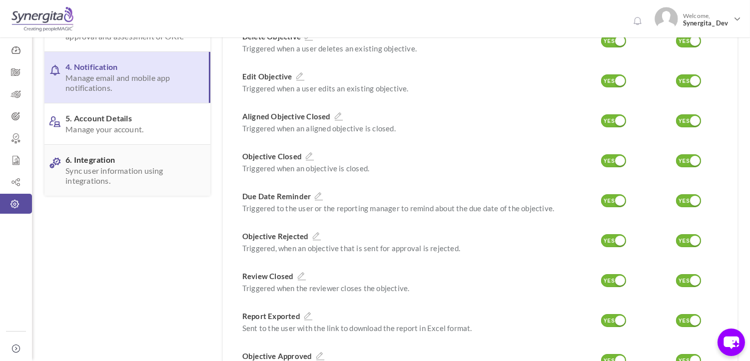
scroll to position [176, 0]
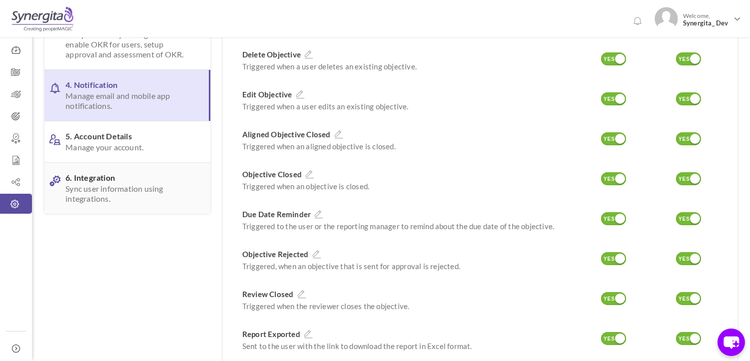
click at [151, 168] on link "6. Integration Sync user information using integrations." at bounding box center [127, 188] width 166 height 51
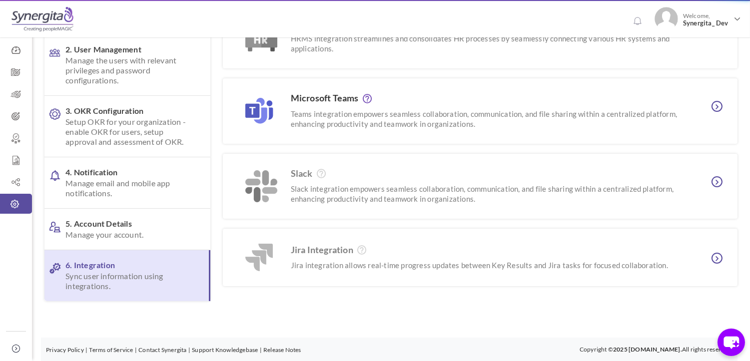
scroll to position [0, 0]
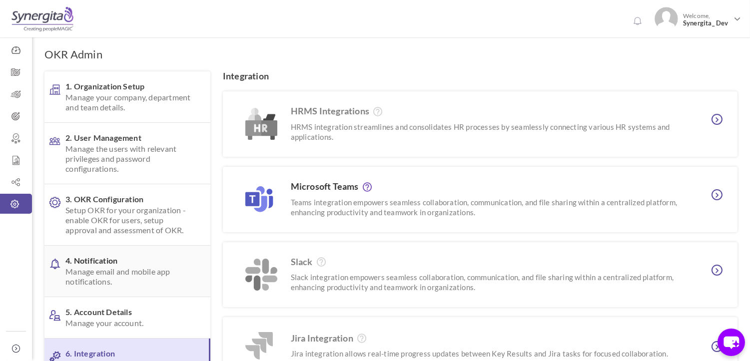
click at [104, 260] on span "4. Notification Manage email and mobile app notifications." at bounding box center [129, 271] width 129 height 31
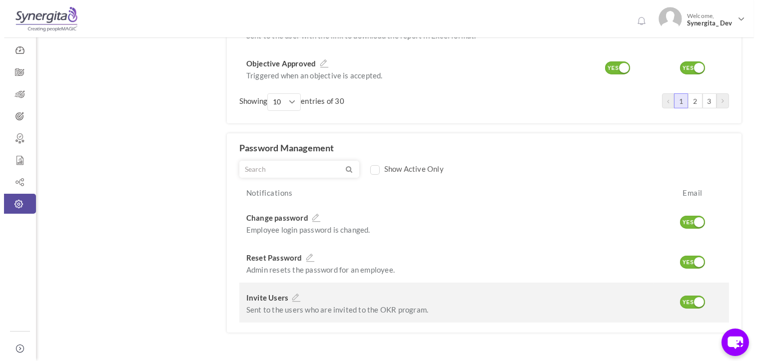
scroll to position [509, 0]
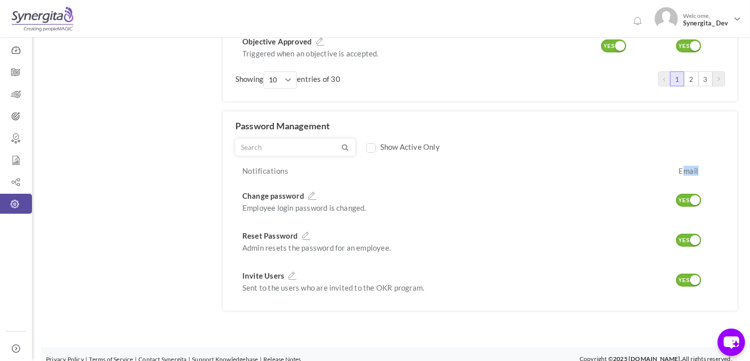
drag, startPoint x: 682, startPoint y: 163, endPoint x: 700, endPoint y: 163, distance: 18.5
click at [700, 166] on div "Email" at bounding box center [687, 173] width 75 height 15
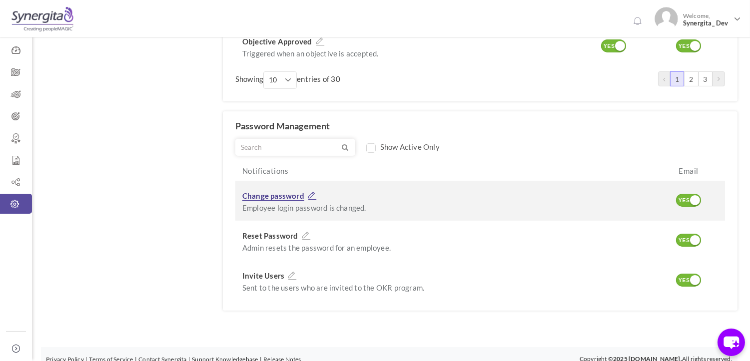
click at [276, 191] on span "Change password" at bounding box center [273, 196] width 62 height 10
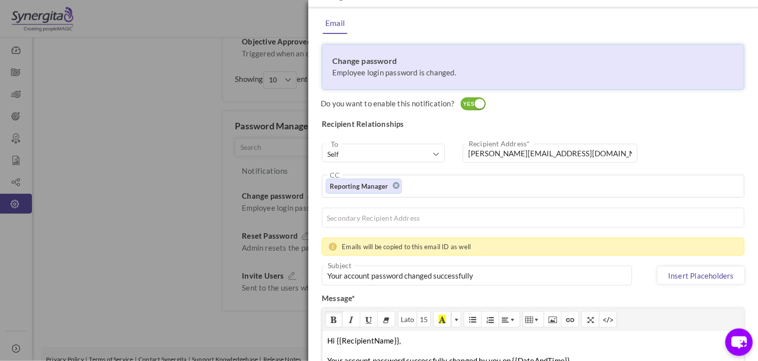
scroll to position [0, 0]
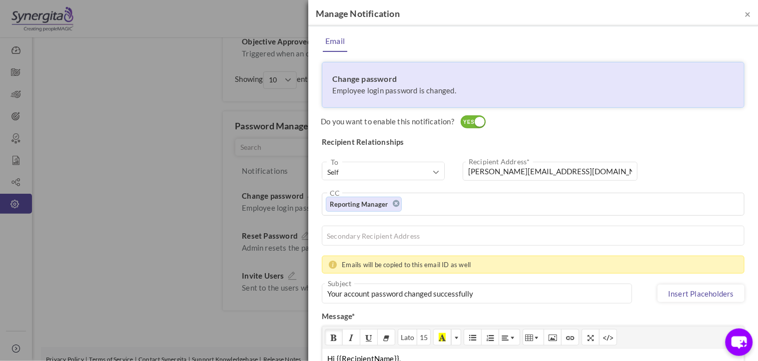
click at [740, 6] on div "× Manage Notification" at bounding box center [533, 13] width 450 height 26
click at [745, 9] on span "×" at bounding box center [748, 13] width 6 height 12
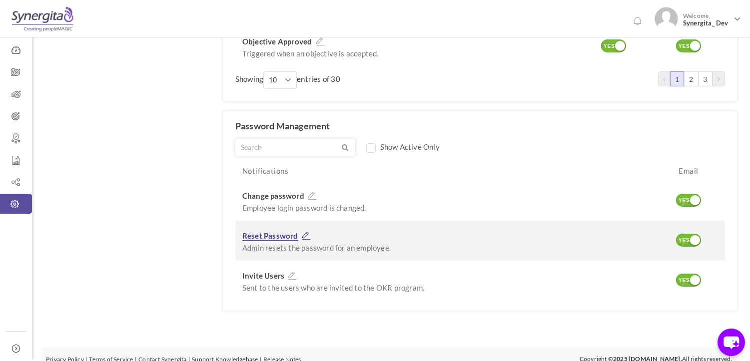
click at [280, 231] on span "Reset Password" at bounding box center [270, 236] width 56 height 10
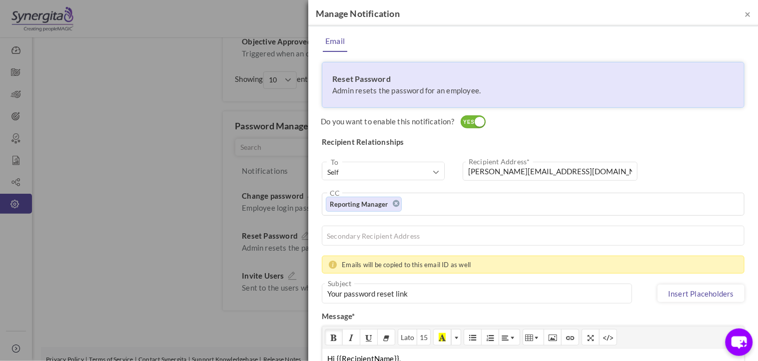
scroll to position [111, 0]
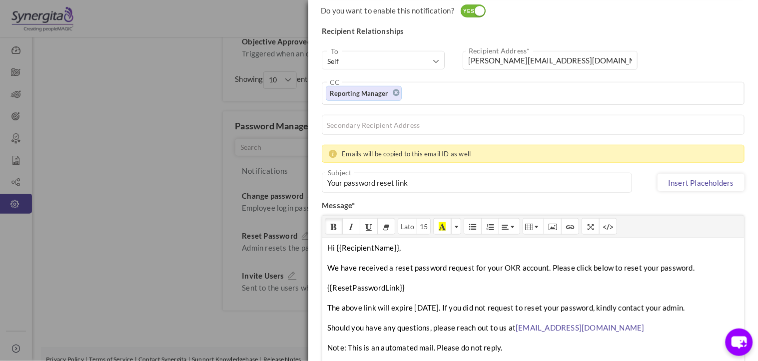
drag, startPoint x: 416, startPoint y: 287, endPoint x: 325, endPoint y: 267, distance: 93.1
click at [325, 267] on div "Hi {{RecipientName}}, We have received a reset password request for your OKR ac…" at bounding box center [533, 312] width 422 height 150
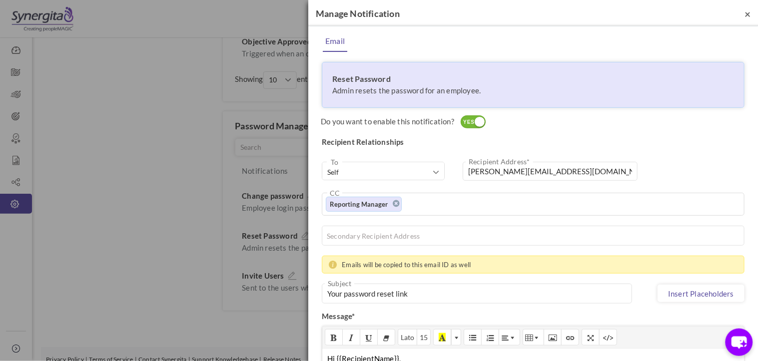
click at [745, 16] on span "×" at bounding box center [748, 13] width 6 height 12
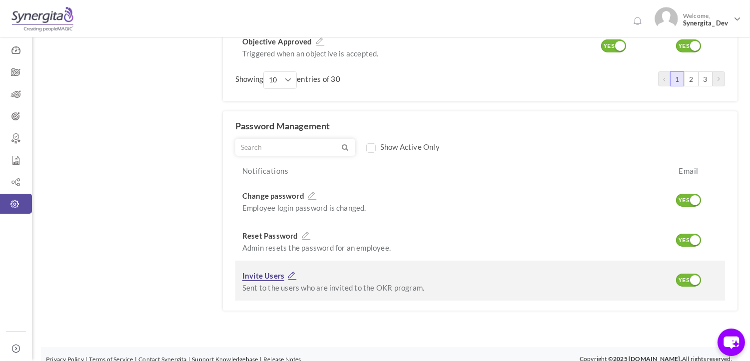
click at [261, 271] on span "Invite Users" at bounding box center [263, 276] width 42 height 10
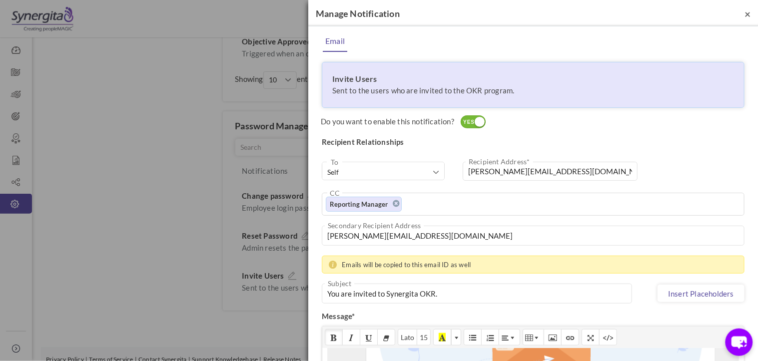
click at [745, 15] on span "×" at bounding box center [748, 13] width 6 height 12
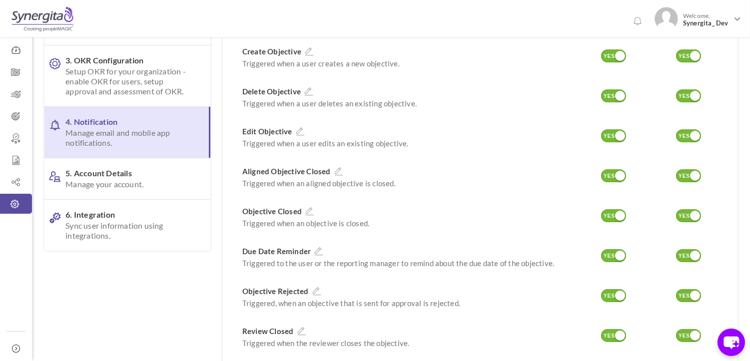
scroll to position [120, 0]
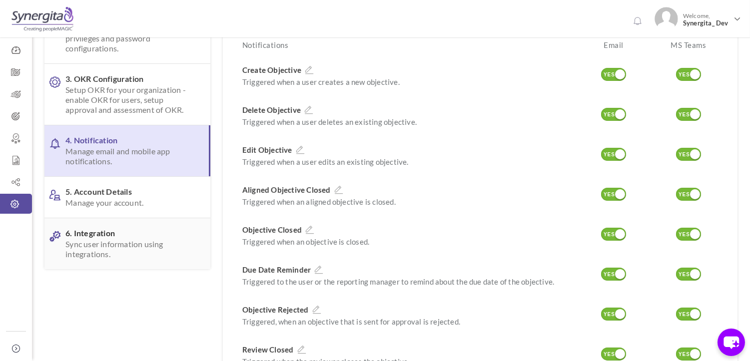
click at [100, 235] on span "6. Integration Sync user information using integrations." at bounding box center [129, 243] width 129 height 31
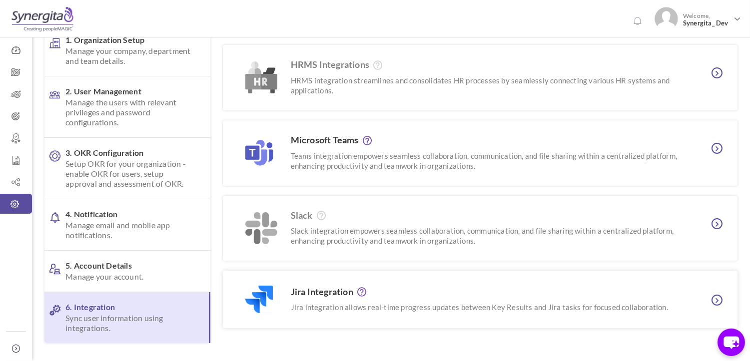
scroll to position [88, 0]
